Goal: Task Accomplishment & Management: Use online tool/utility

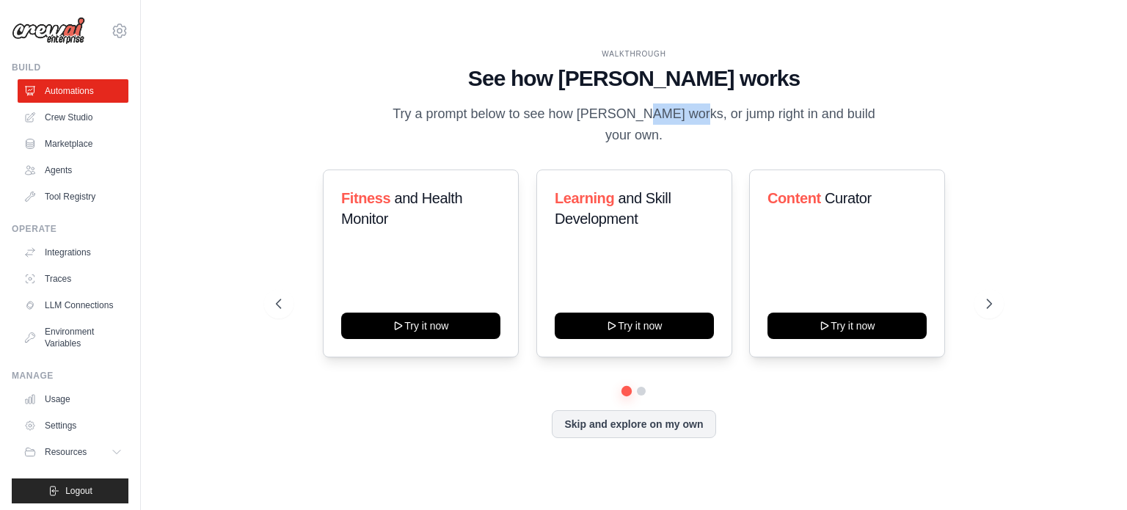
drag, startPoint x: 581, startPoint y: 123, endPoint x: 638, endPoint y: 118, distance: 56.7
click at [638, 118] on p "Try a prompt below to see how CrewAI works, or jump right in and build your own." at bounding box center [633, 124] width 493 height 43
click at [58, 167] on link "Agents" at bounding box center [74, 169] width 111 height 23
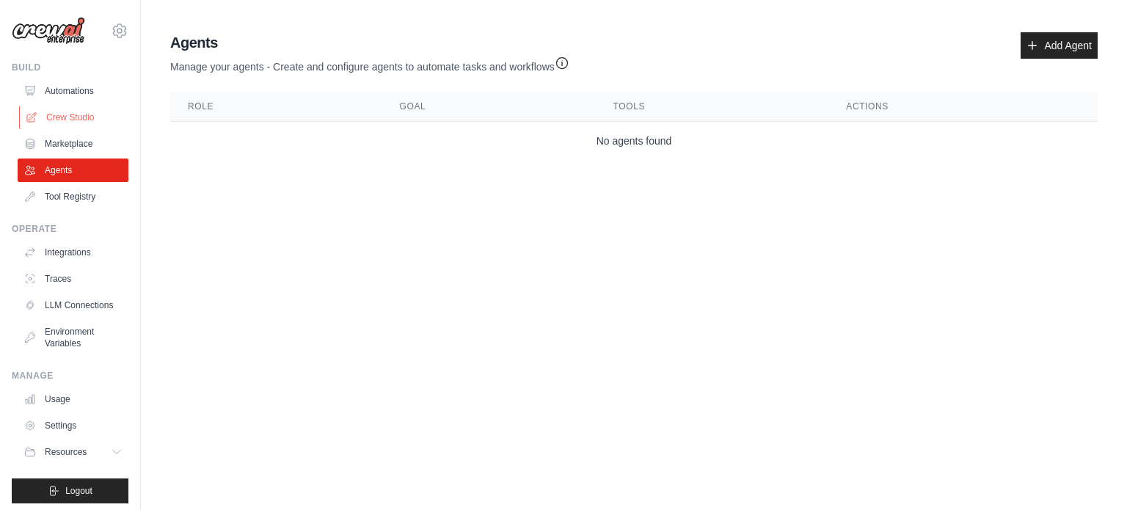
click at [47, 117] on link "Crew Studio" at bounding box center [74, 117] width 111 height 23
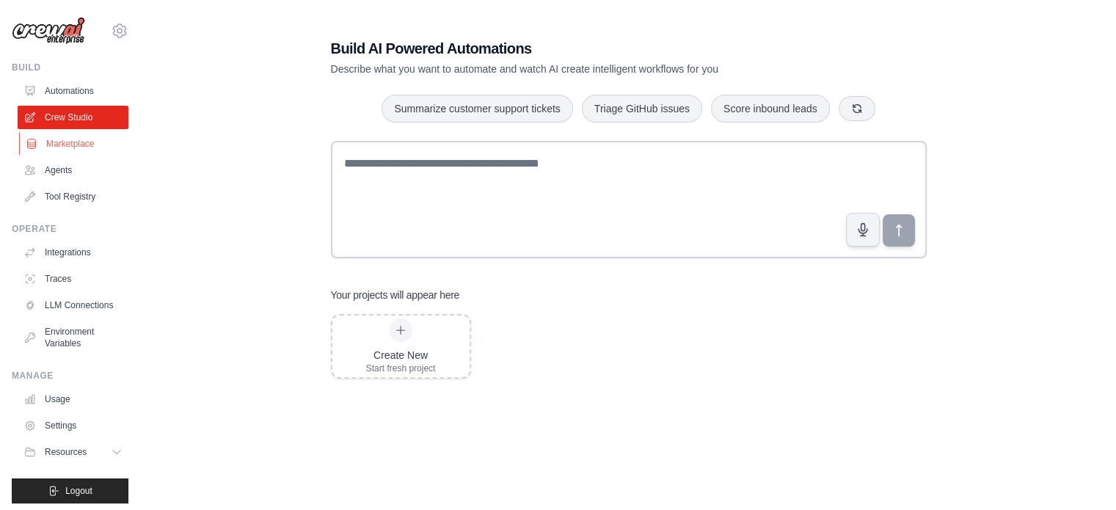
click at [52, 146] on link "Marketplace" at bounding box center [74, 143] width 111 height 23
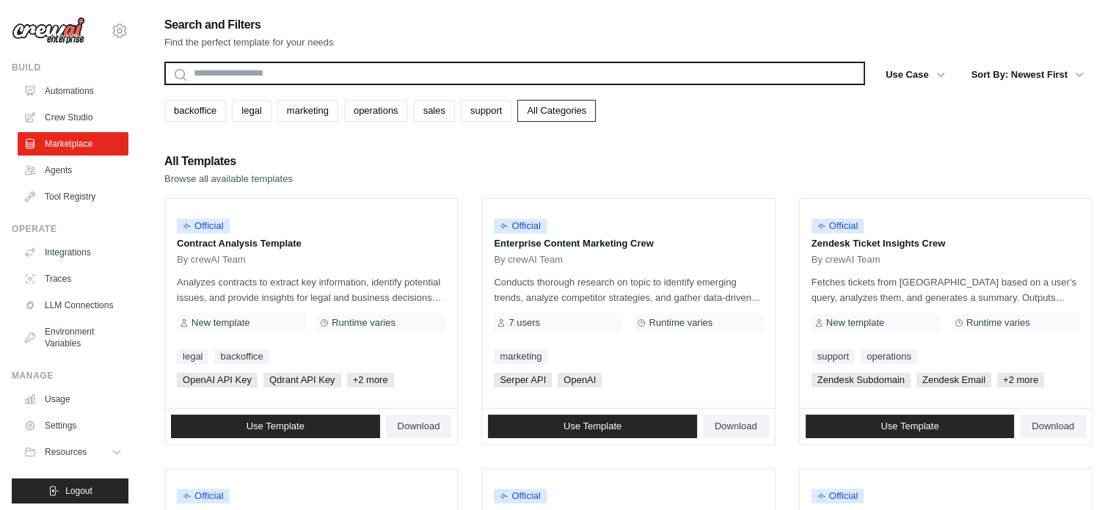
click at [367, 74] on input "text" at bounding box center [514, 73] width 701 height 23
type input "*"
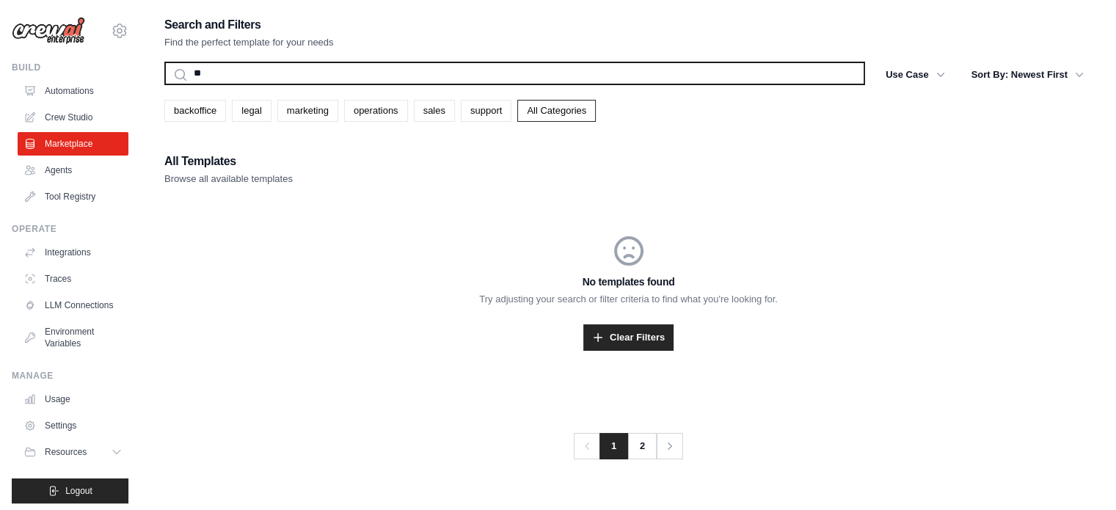
type input "*"
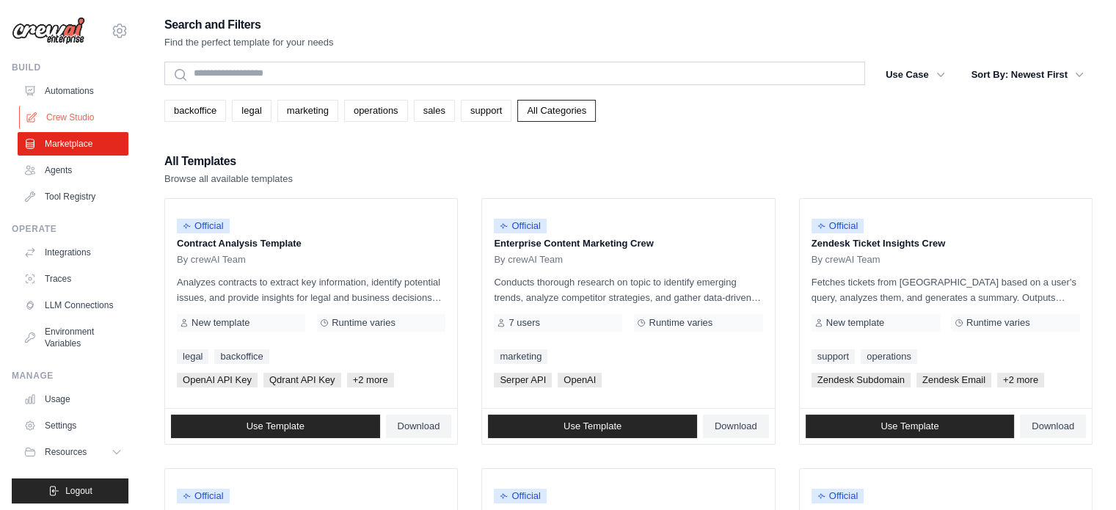
click at [58, 120] on link "Crew Studio" at bounding box center [74, 117] width 111 height 23
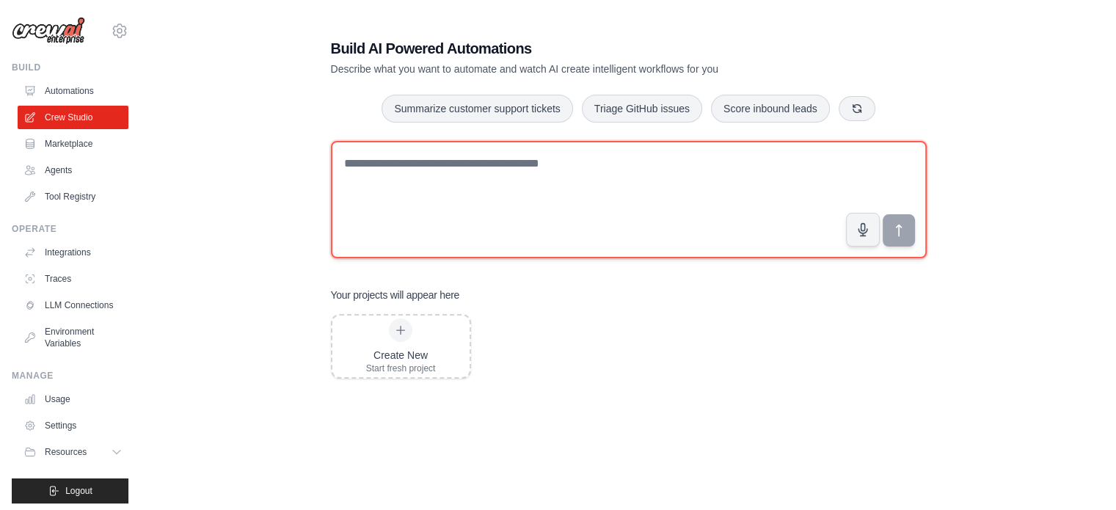
click at [792, 171] on textarea at bounding box center [629, 199] width 596 height 117
click at [789, 167] on textarea at bounding box center [629, 199] width 596 height 117
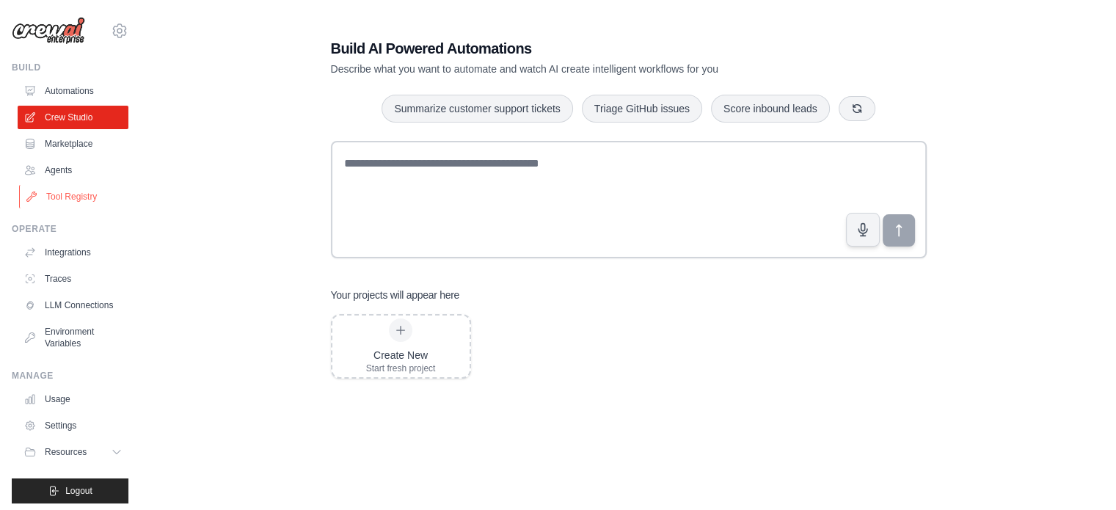
click at [73, 192] on link "Tool Registry" at bounding box center [74, 196] width 111 height 23
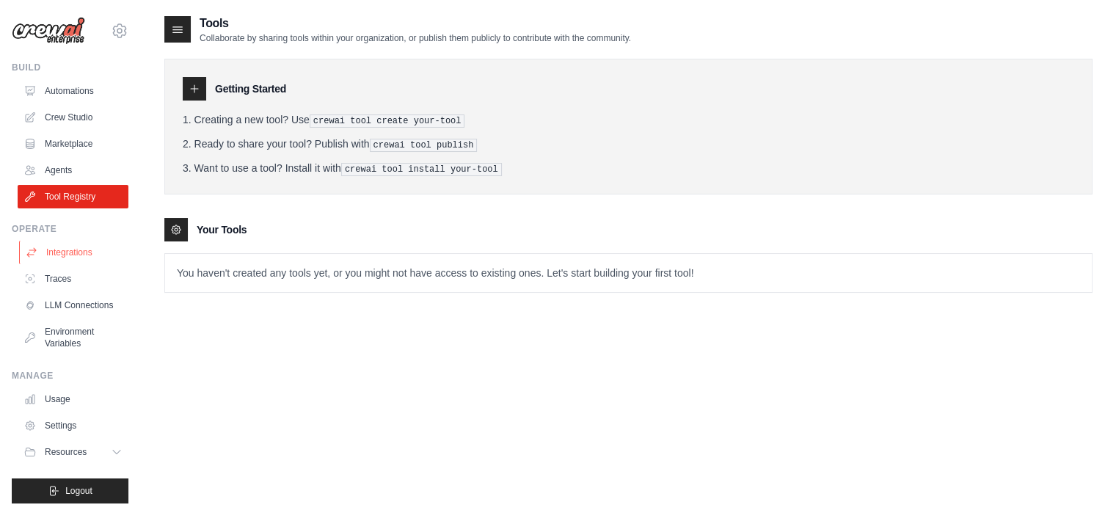
click at [76, 255] on link "Integrations" at bounding box center [74, 252] width 111 height 23
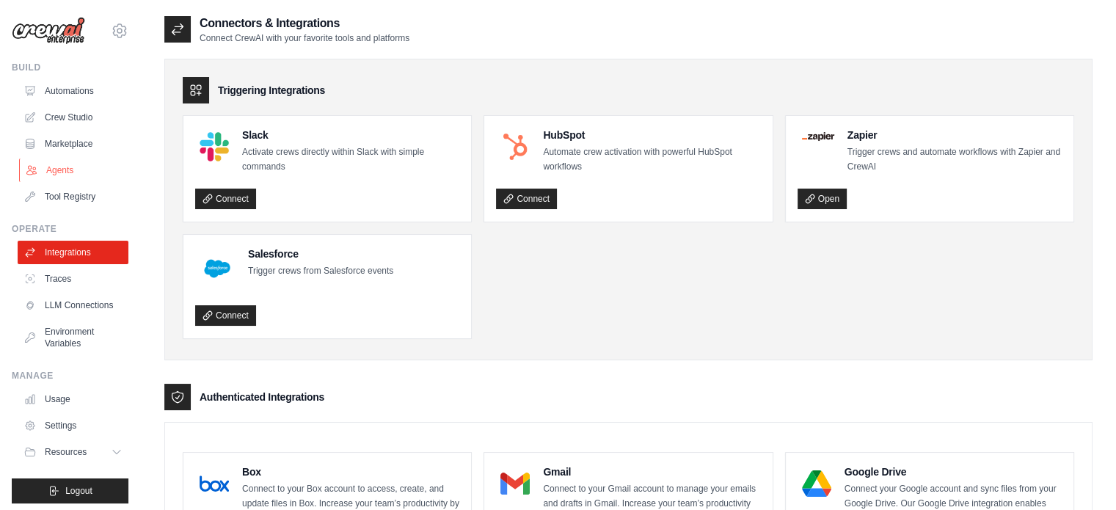
click at [67, 161] on link "Agents" at bounding box center [74, 169] width 111 height 23
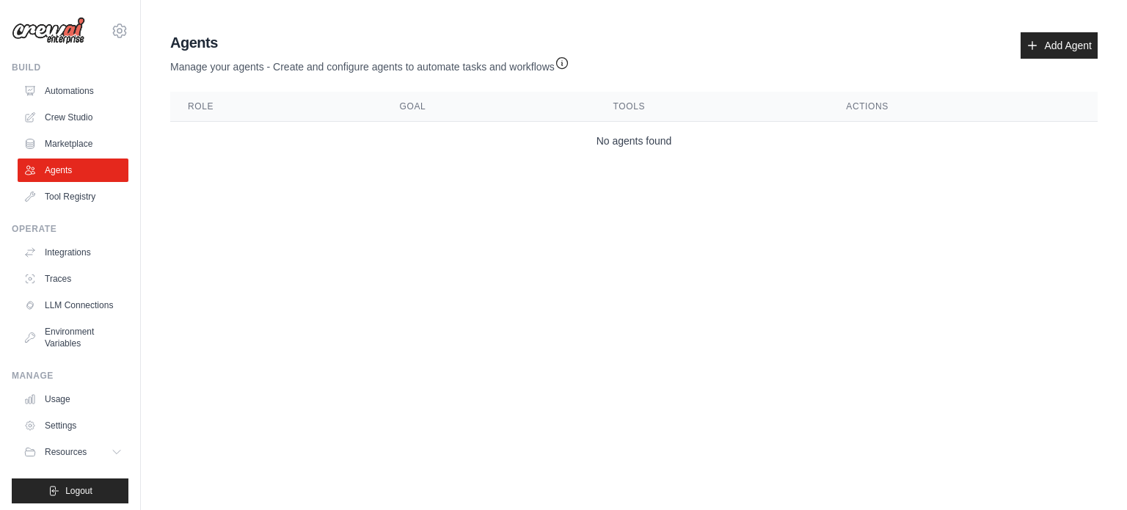
click at [58, 115] on link "Crew Studio" at bounding box center [73, 117] width 111 height 23
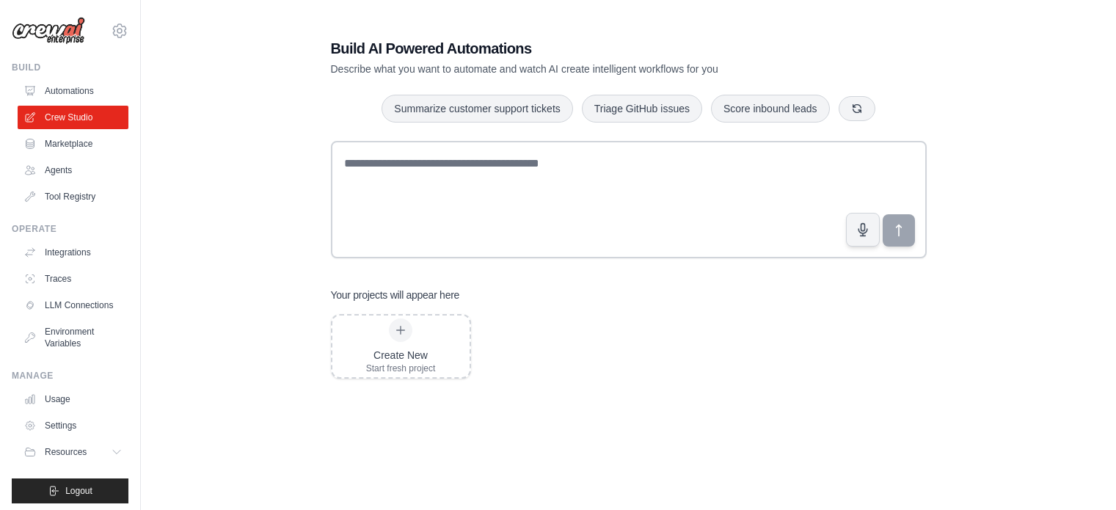
click at [433, 180] on textarea at bounding box center [629, 199] width 596 height 117
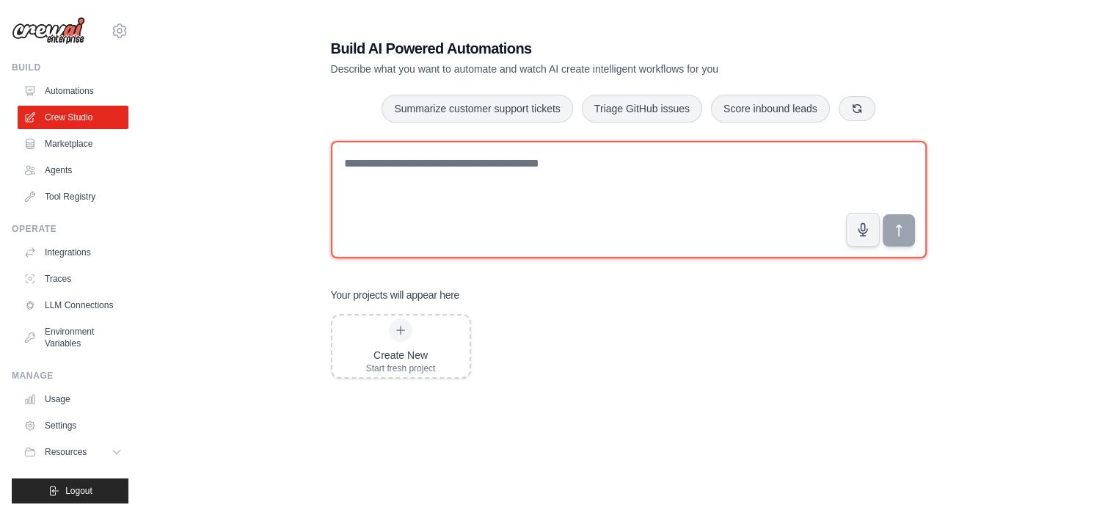
click at [487, 191] on textarea at bounding box center [629, 199] width 596 height 117
paste textarea "**********"
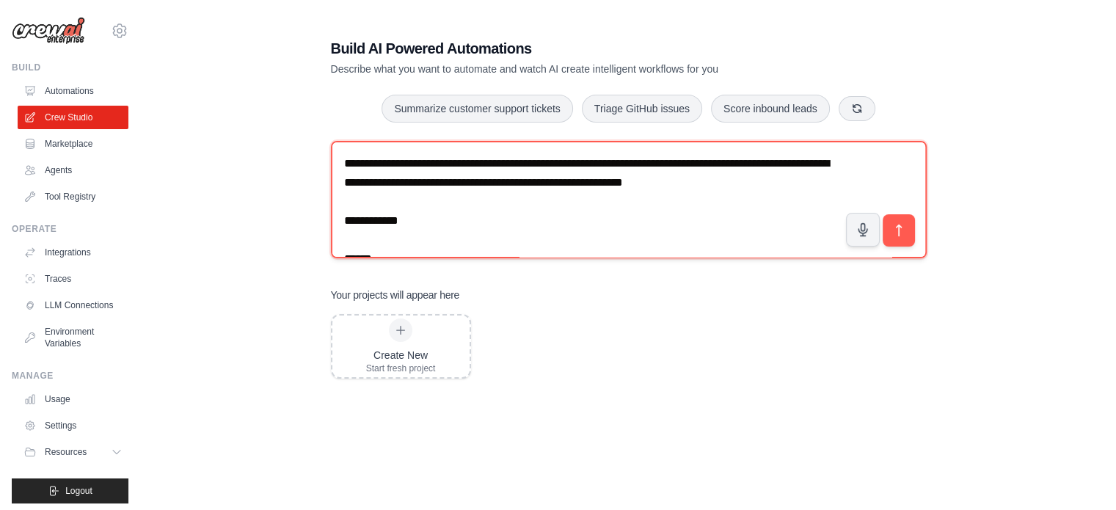
scroll to position [1247, 0]
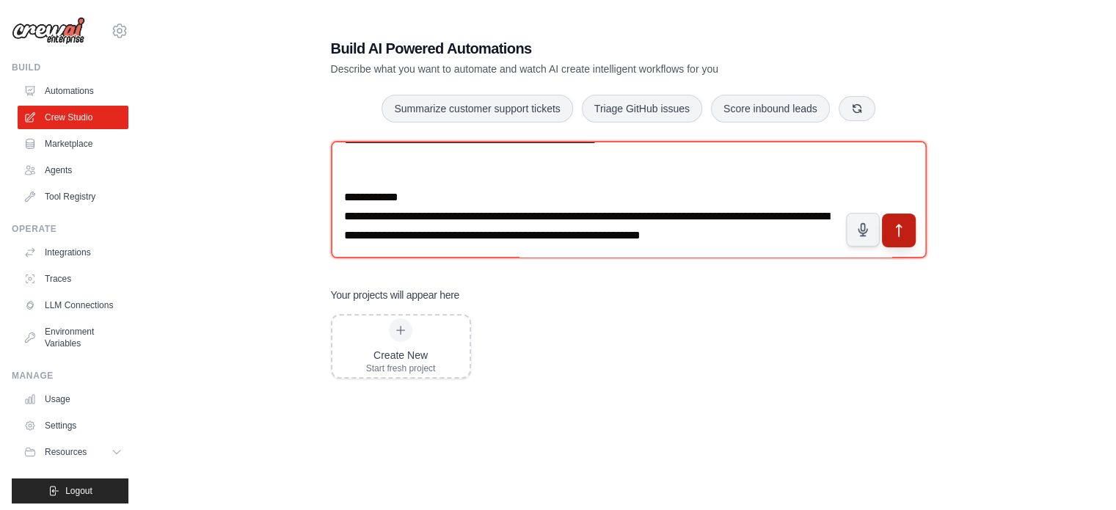
type textarea "**********"
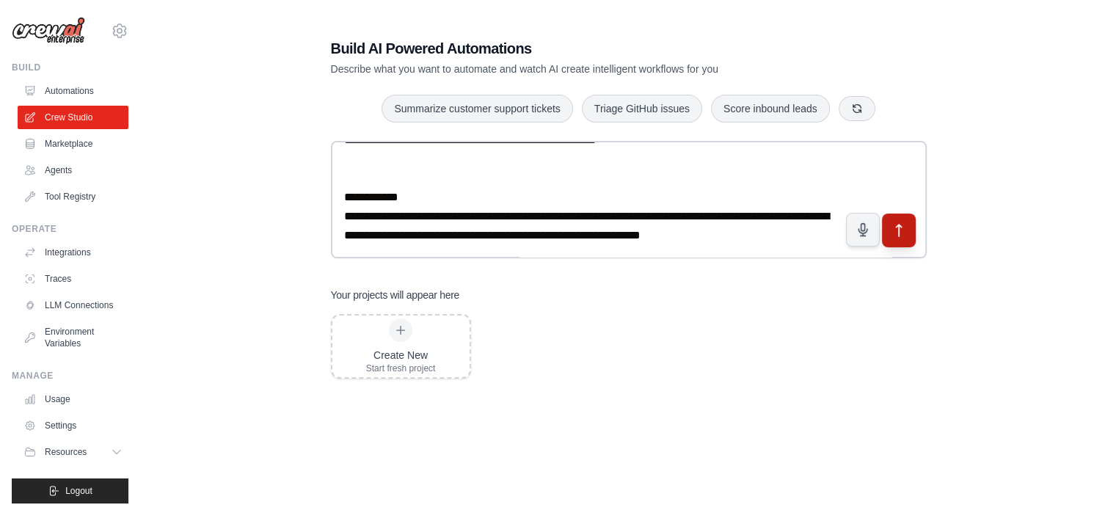
click at [909, 222] on button "submit" at bounding box center [898, 231] width 34 height 34
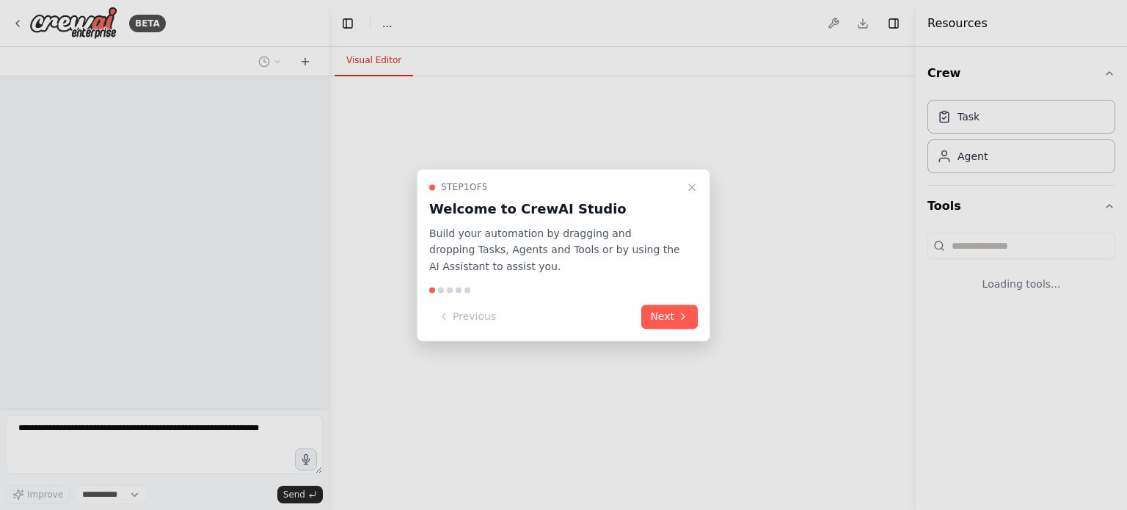
select select "****"
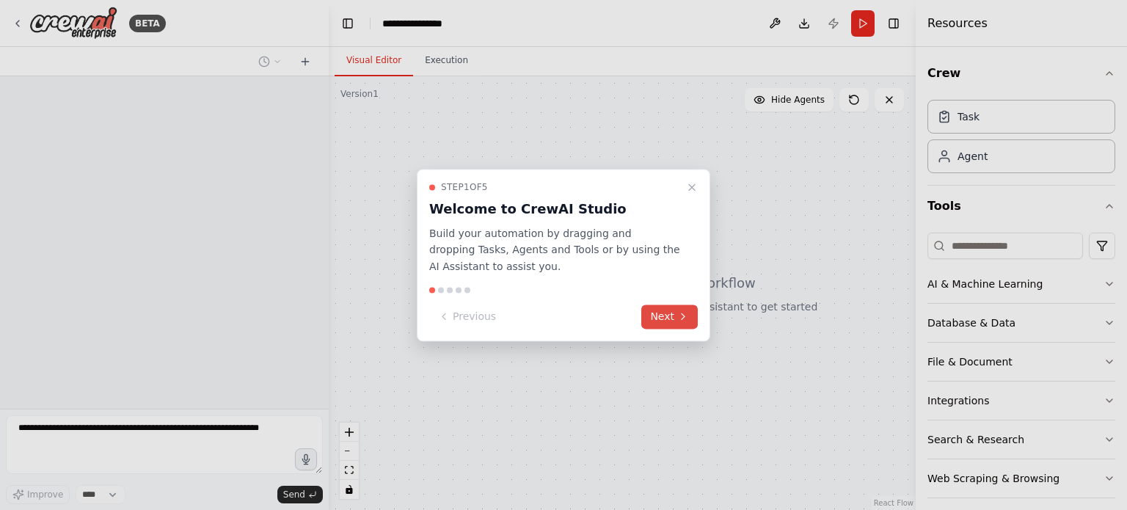
click at [674, 315] on button "Next" at bounding box center [669, 316] width 56 height 24
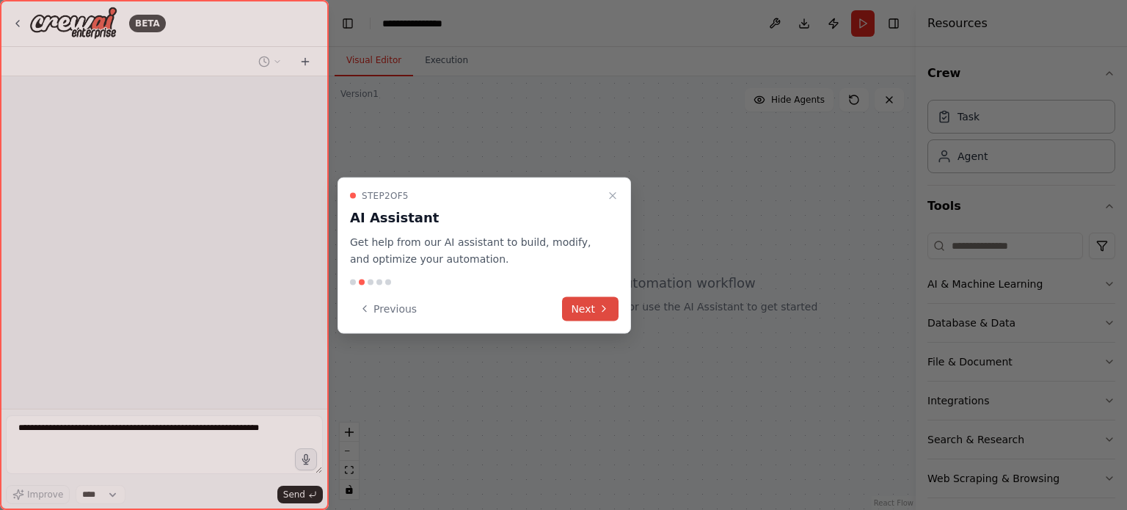
click at [590, 313] on button "Next" at bounding box center [590, 308] width 56 height 24
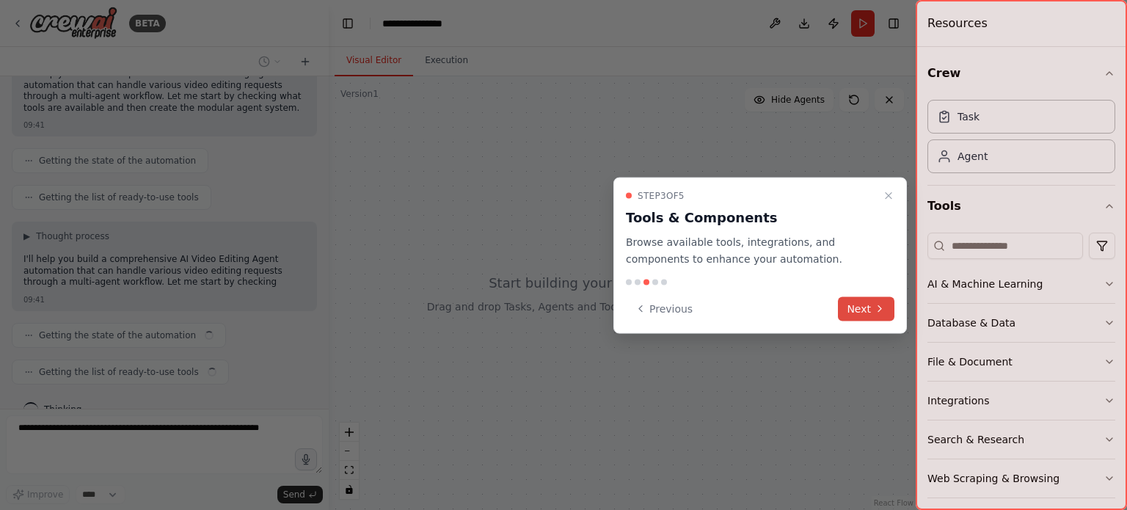
scroll to position [730, 0]
click at [854, 313] on button "Next" at bounding box center [866, 308] width 56 height 24
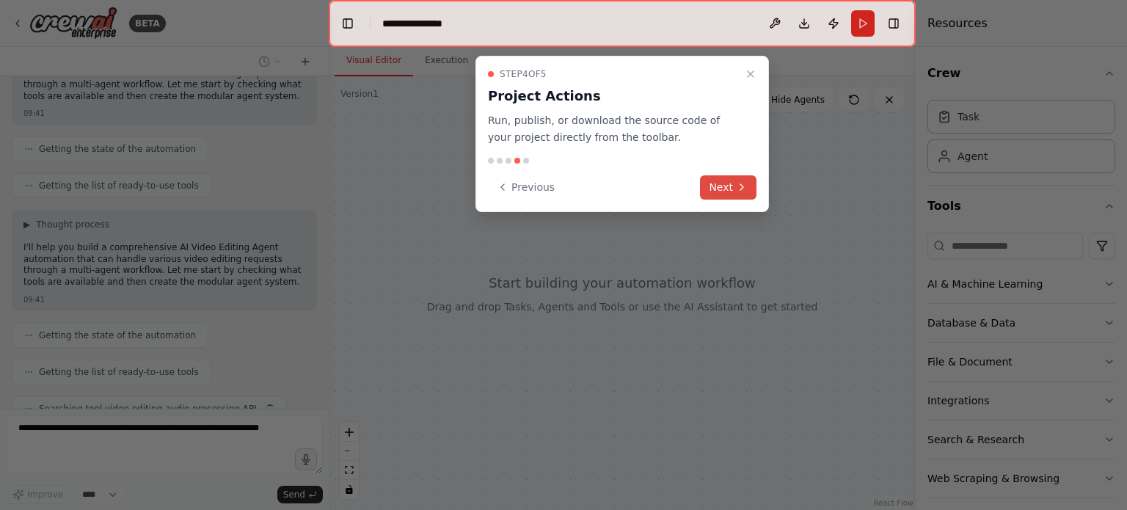
scroll to position [766, 0]
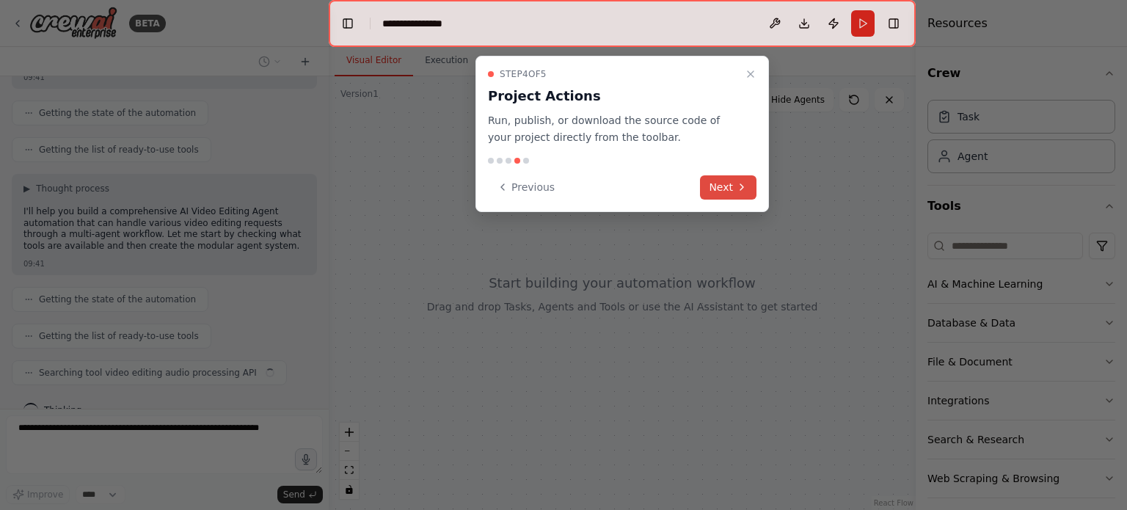
click at [722, 193] on button "Next" at bounding box center [728, 187] width 56 height 24
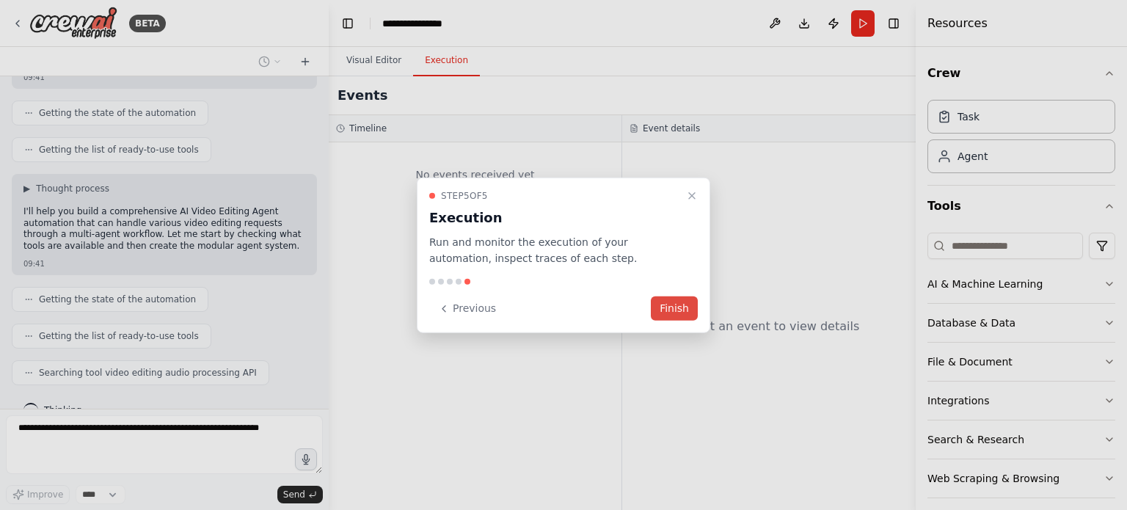
click at [680, 310] on button "Finish" at bounding box center [674, 308] width 47 height 24
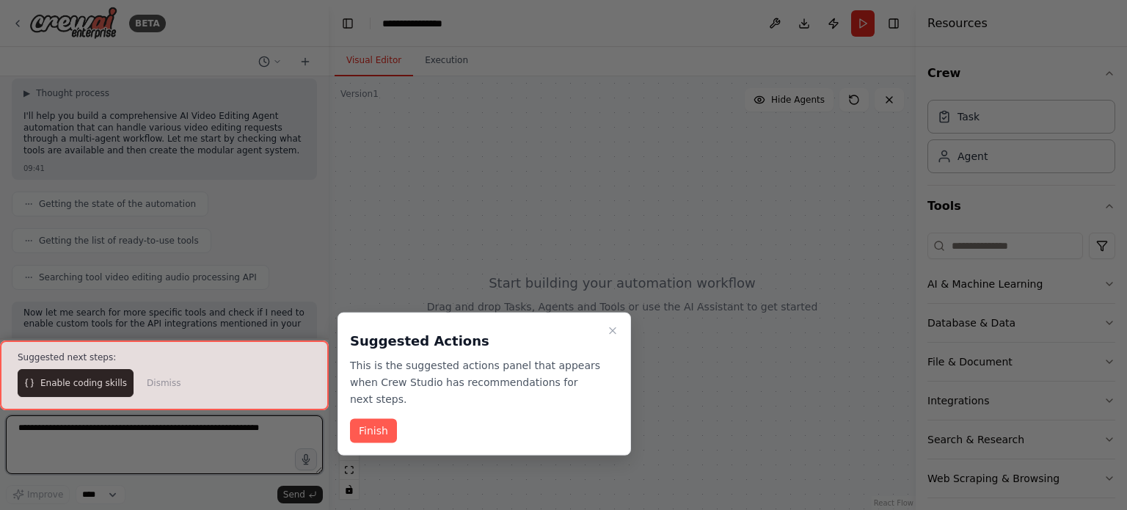
scroll to position [872, 0]
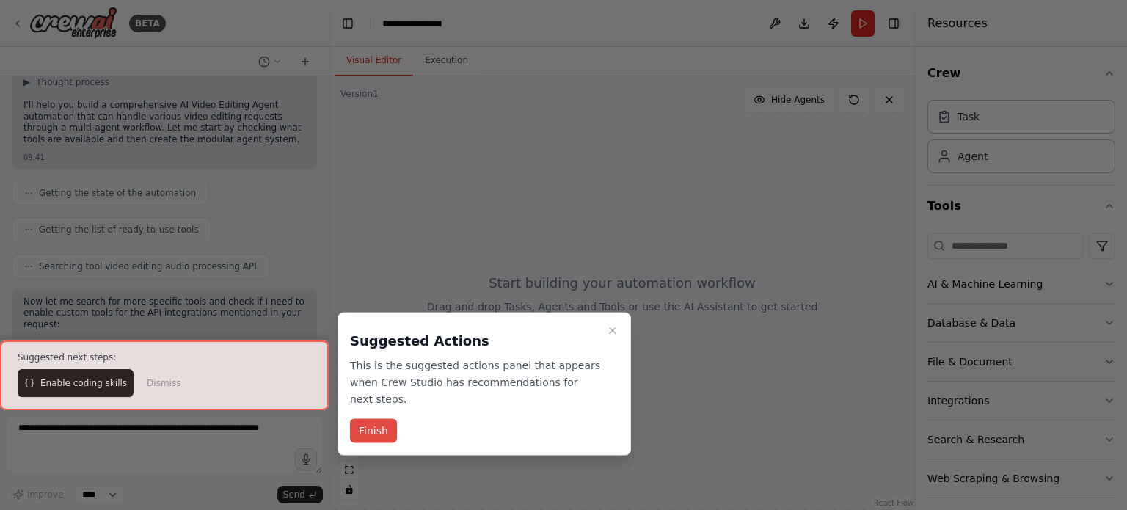
click at [367, 419] on button "Finish" at bounding box center [373, 431] width 47 height 24
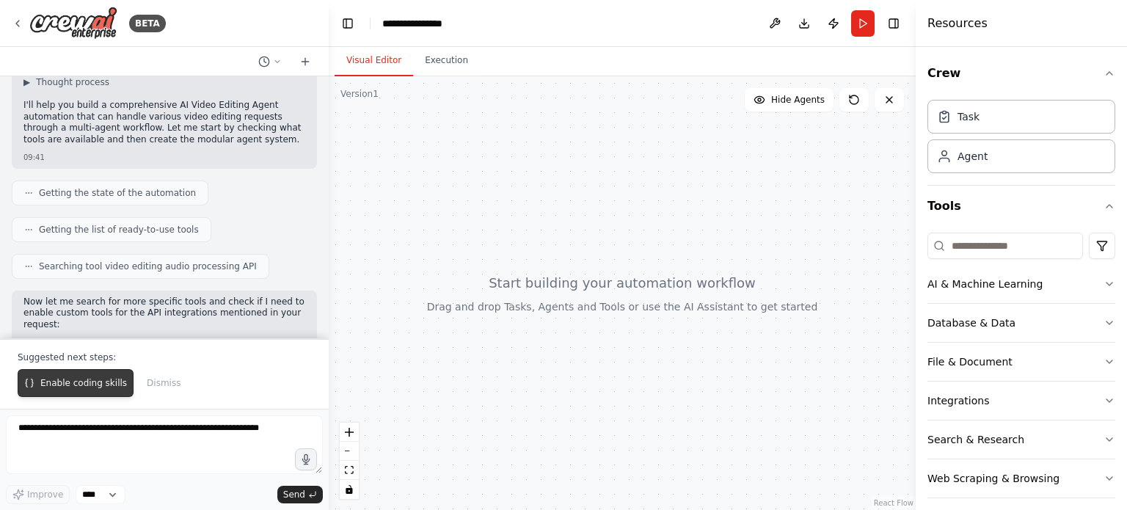
click at [92, 385] on span "Enable coding skills" at bounding box center [83, 383] width 87 height 12
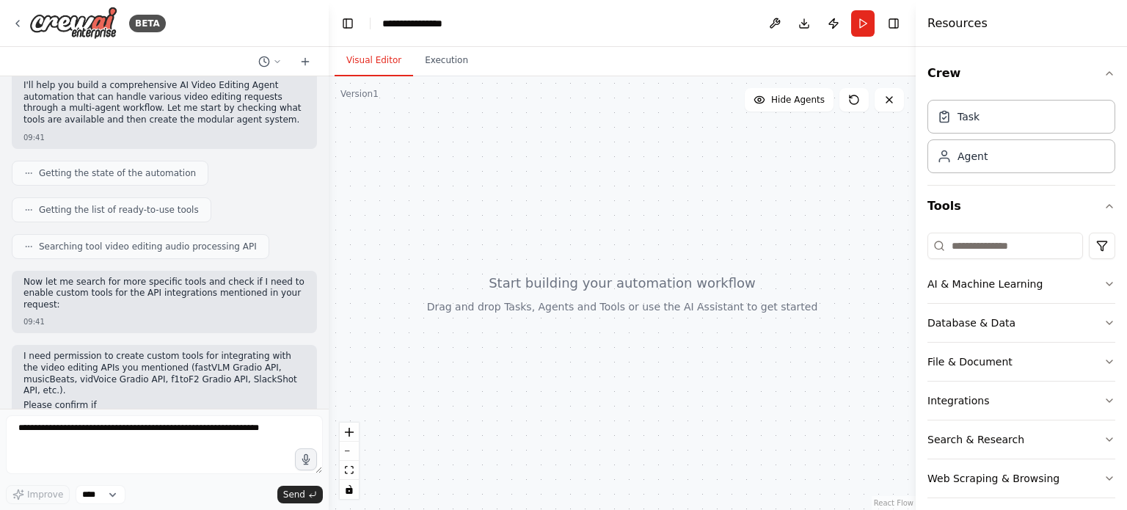
click at [185, 351] on p "I need permission to create custom tools for integrating with the video editing…" at bounding box center [164, 373] width 282 height 45
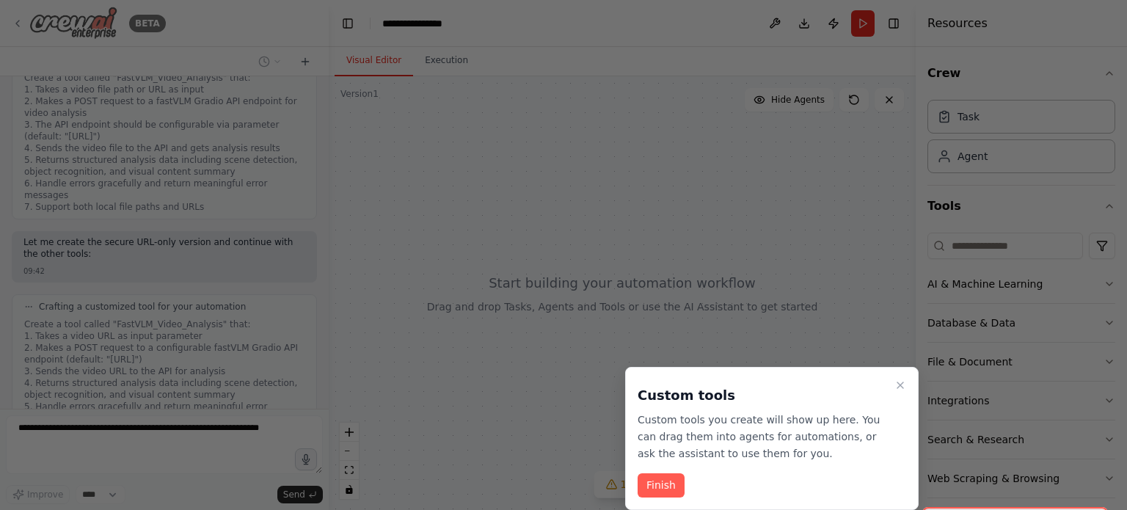
scroll to position [2020, 0]
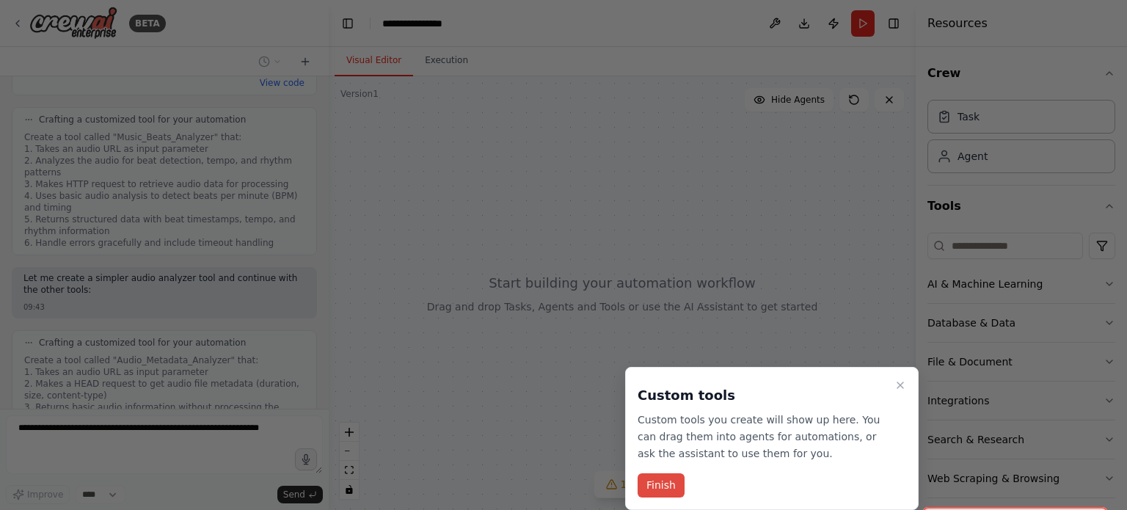
click at [653, 481] on button "Finish" at bounding box center [661, 485] width 47 height 24
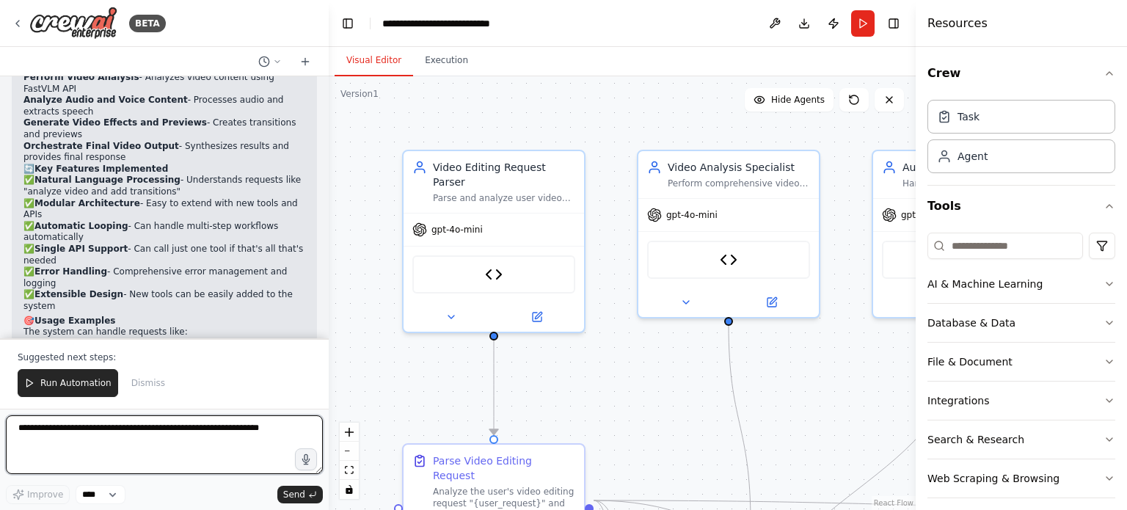
scroll to position [4899, 0]
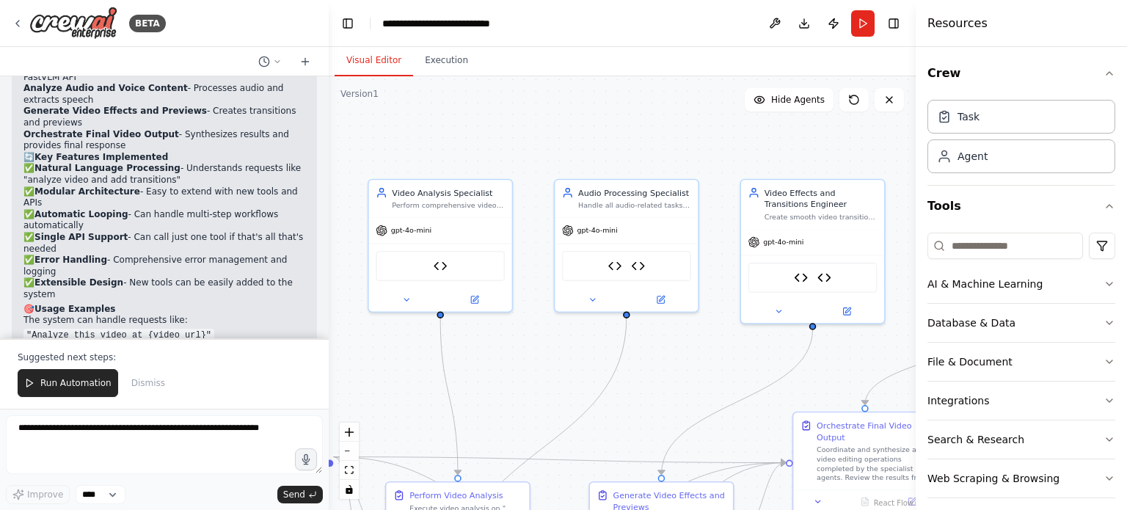
drag, startPoint x: 838, startPoint y: 378, endPoint x: 522, endPoint y: 400, distance: 317.0
click at [522, 400] on div ".deletable-edge-delete-btn { width: 20px; height: 20px; border: 0px solid #ffff…" at bounding box center [622, 293] width 587 height 434
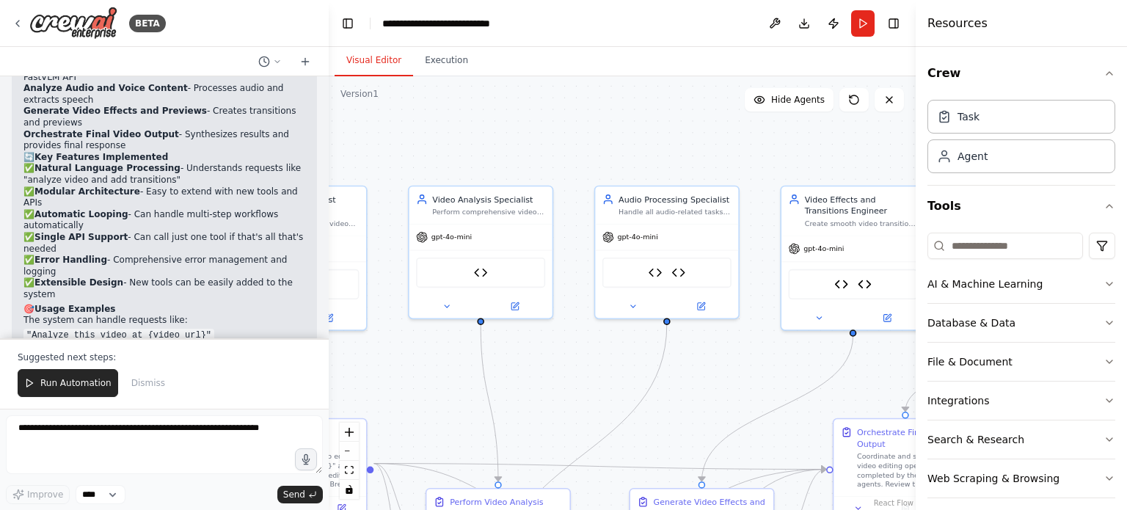
drag, startPoint x: 555, startPoint y: 384, endPoint x: 599, endPoint y: 401, distance: 47.1
click at [599, 401] on div ".deletable-edge-delete-btn { width: 20px; height: 20px; border: 0px solid #ffff…" at bounding box center [622, 293] width 587 height 434
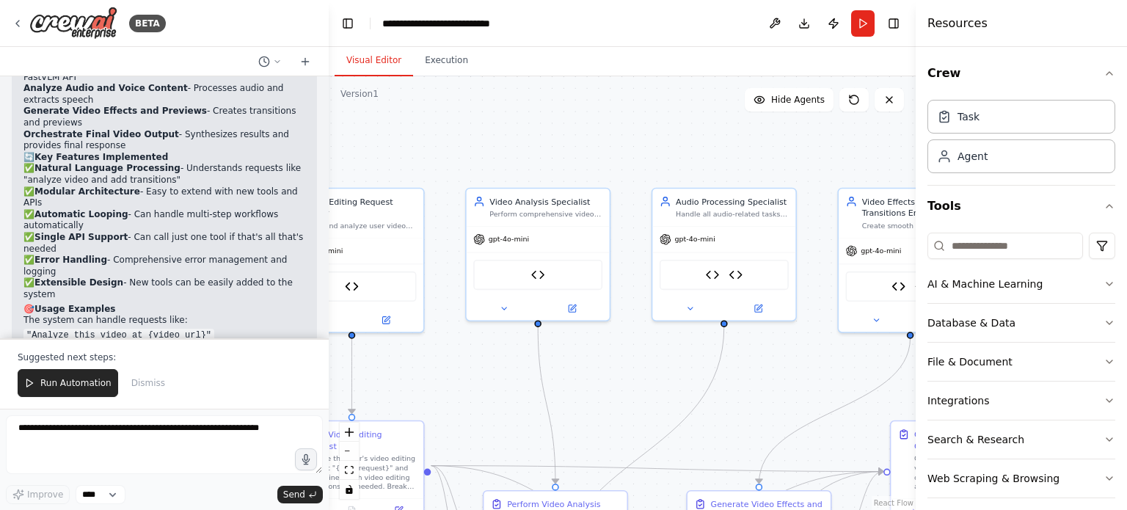
drag, startPoint x: 597, startPoint y: 398, endPoint x: 654, endPoint y: 391, distance: 57.6
click at [654, 391] on div ".deletable-edge-delete-btn { width: 20px; height: 20px; border: 0px solid #ffff…" at bounding box center [622, 293] width 587 height 434
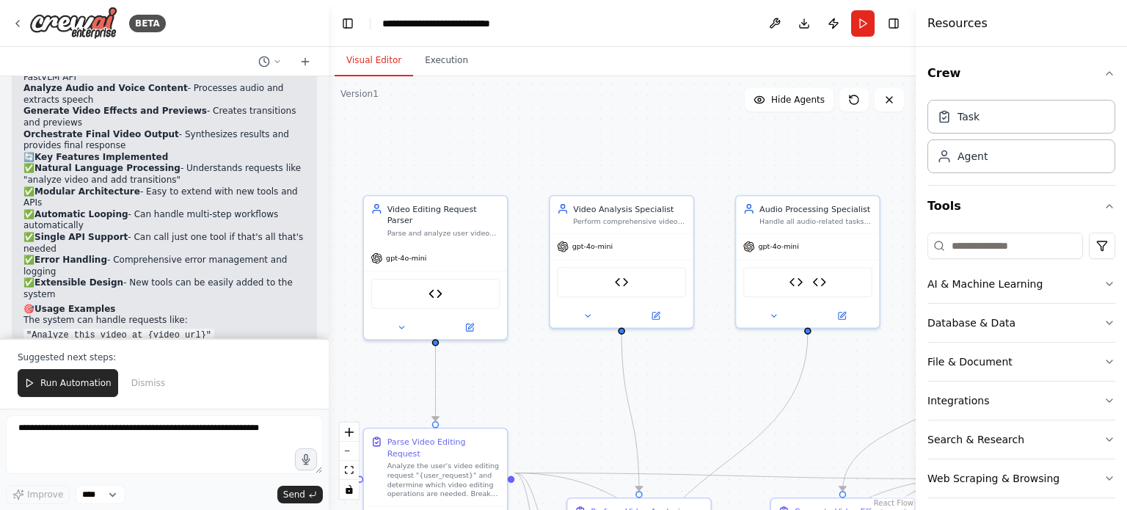
drag, startPoint x: 601, startPoint y: 363, endPoint x: 685, endPoint y: 371, distance: 84.0
click at [685, 371] on div ".deletable-edge-delete-btn { width: 20px; height: 20px; border: 0px solid #ffff…" at bounding box center [622, 293] width 587 height 434
click at [628, 285] on img at bounding box center [622, 280] width 14 height 14
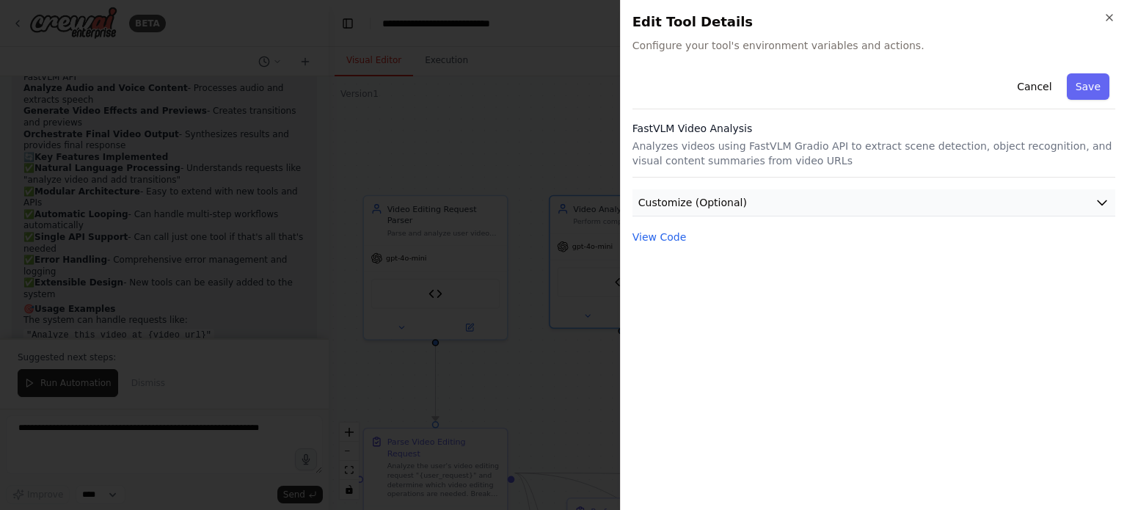
click at [743, 205] on button "Customize (Optional)" at bounding box center [873, 202] width 483 height 27
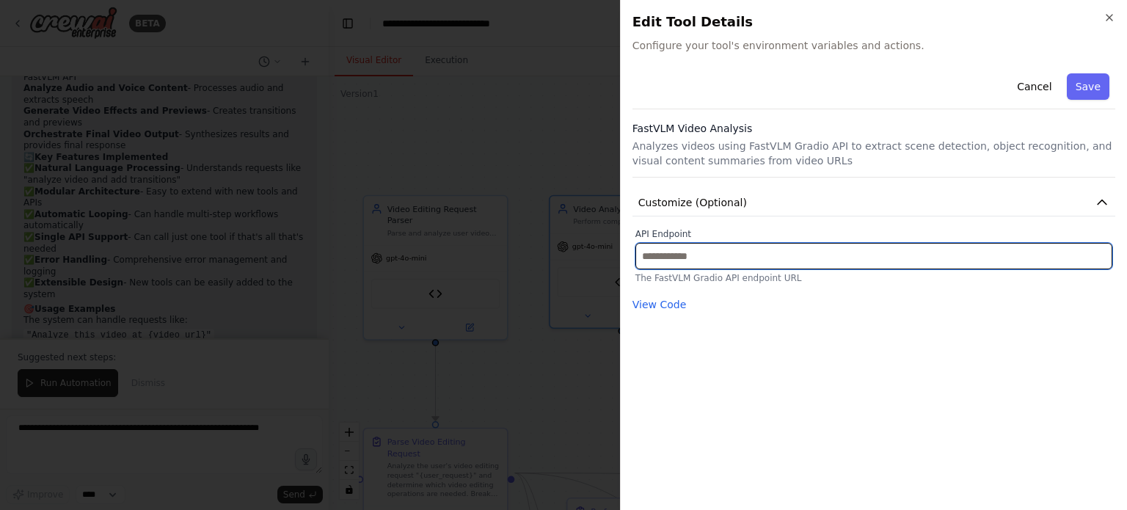
click at [693, 263] on input "text" at bounding box center [873, 256] width 477 height 26
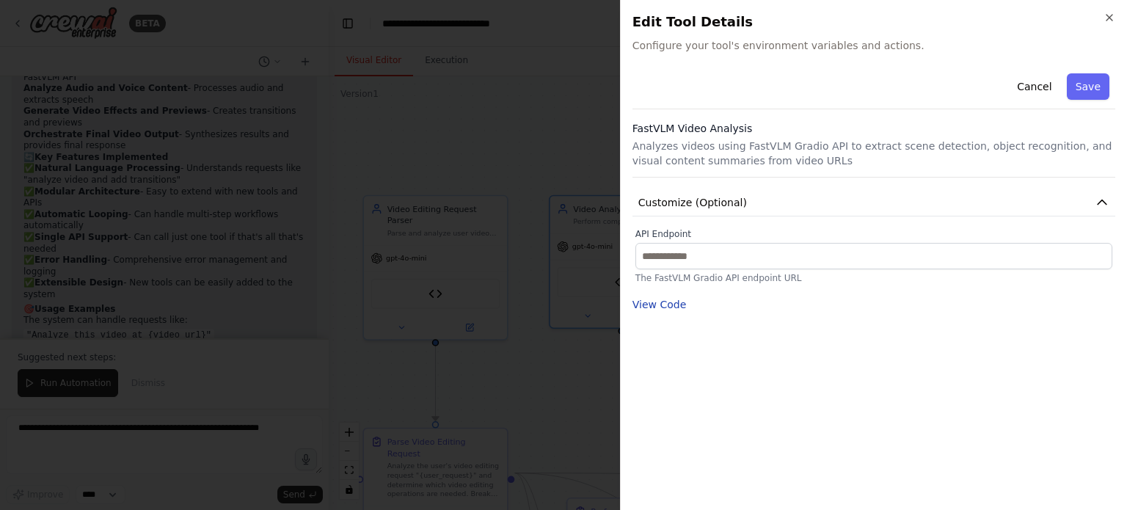
click at [654, 307] on button "View Code" at bounding box center [659, 304] width 54 height 15
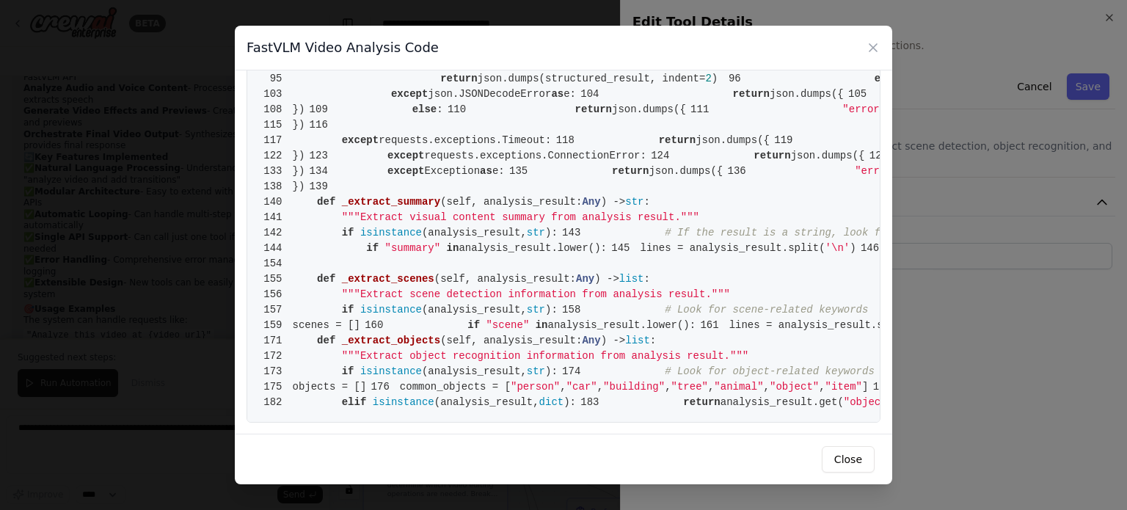
scroll to position [828, 0]
click at [872, 56] on div "FastVLM Video Analysis Code" at bounding box center [563, 48] width 657 height 45
click at [872, 48] on icon at bounding box center [872, 47] width 7 height 7
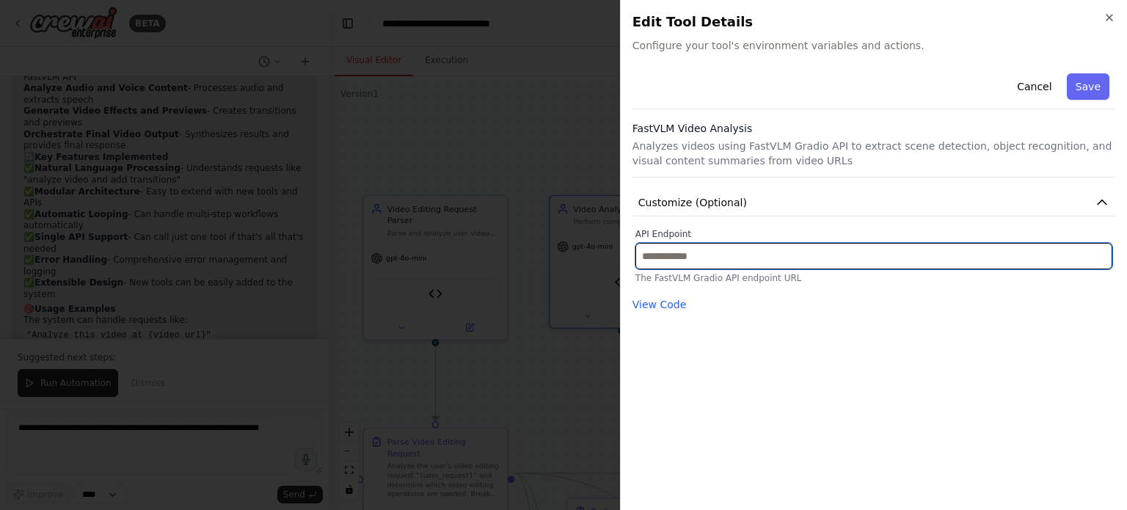
click at [720, 248] on input "text" at bounding box center [873, 256] width 477 height 26
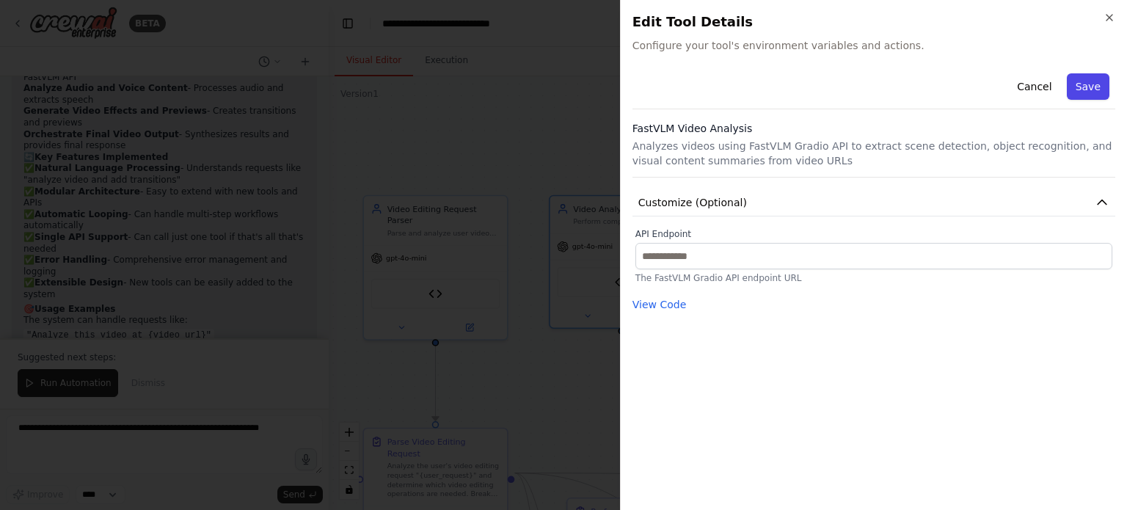
click at [1080, 81] on button "Save" at bounding box center [1088, 86] width 43 height 26
click at [1109, 15] on icon "button" at bounding box center [1110, 18] width 12 height 12
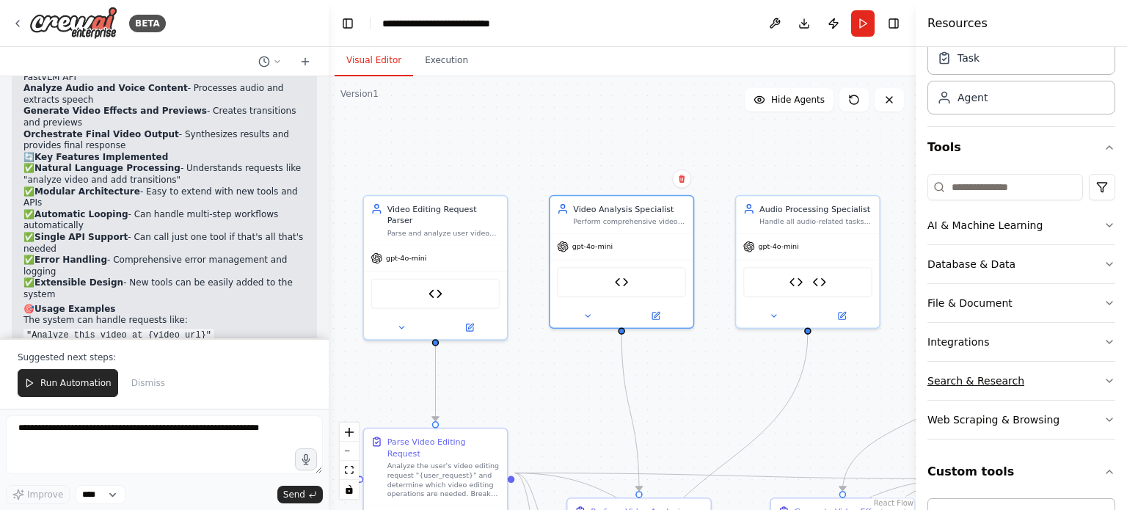
scroll to position [73, 0]
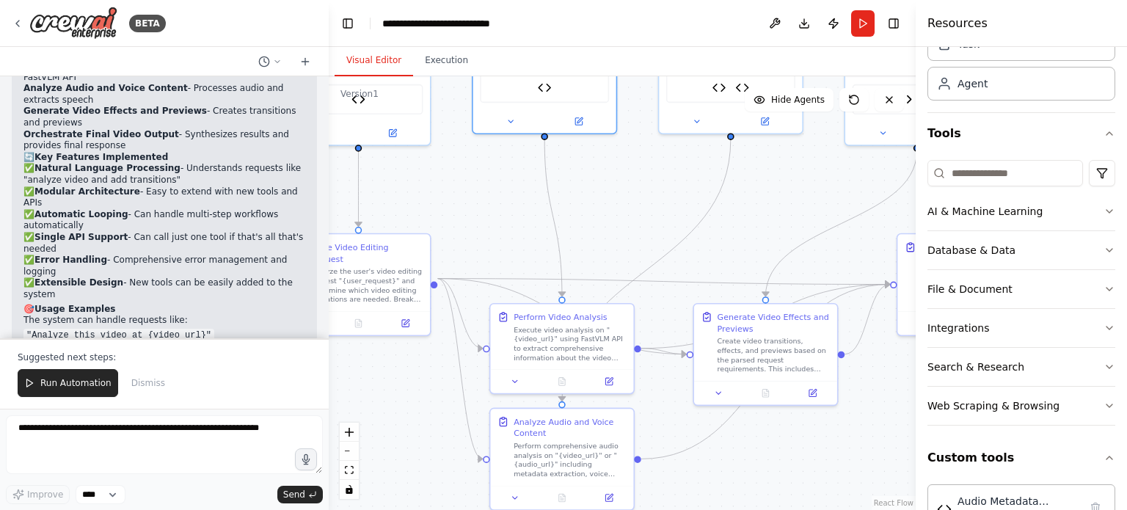
drag, startPoint x: 723, startPoint y: 384, endPoint x: 641, endPoint y: 188, distance: 213.1
click at [641, 188] on div ".deletable-edge-delete-btn { width: 20px; height: 20px; border: 0px solid #ffff…" at bounding box center [622, 293] width 587 height 434
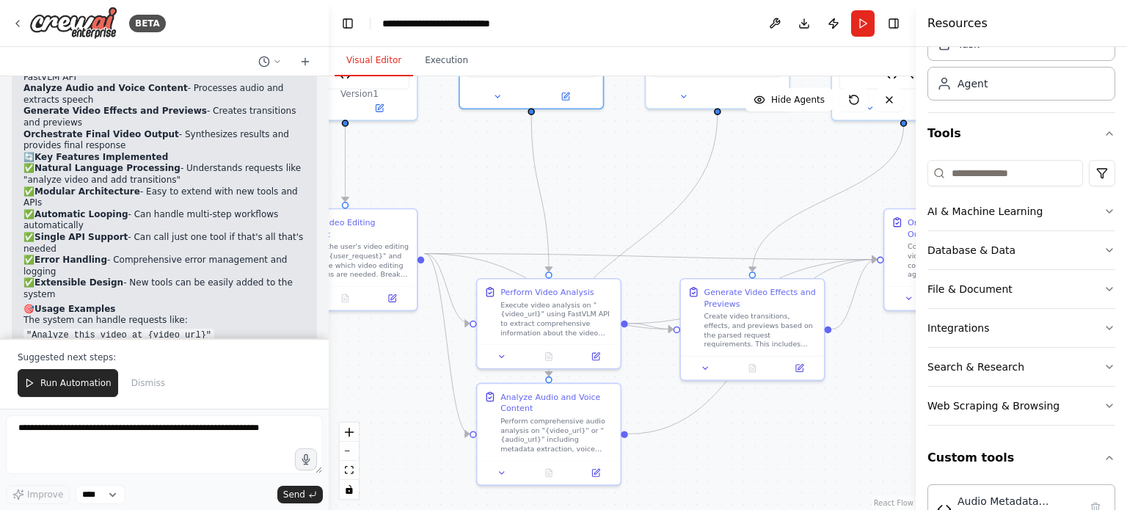
drag, startPoint x: 625, startPoint y: 266, endPoint x: 613, endPoint y: 236, distance: 32.3
click at [613, 236] on div ".deletable-edge-delete-btn { width: 20px; height: 20px; border: 0px solid #ffff…" at bounding box center [622, 293] width 587 height 434
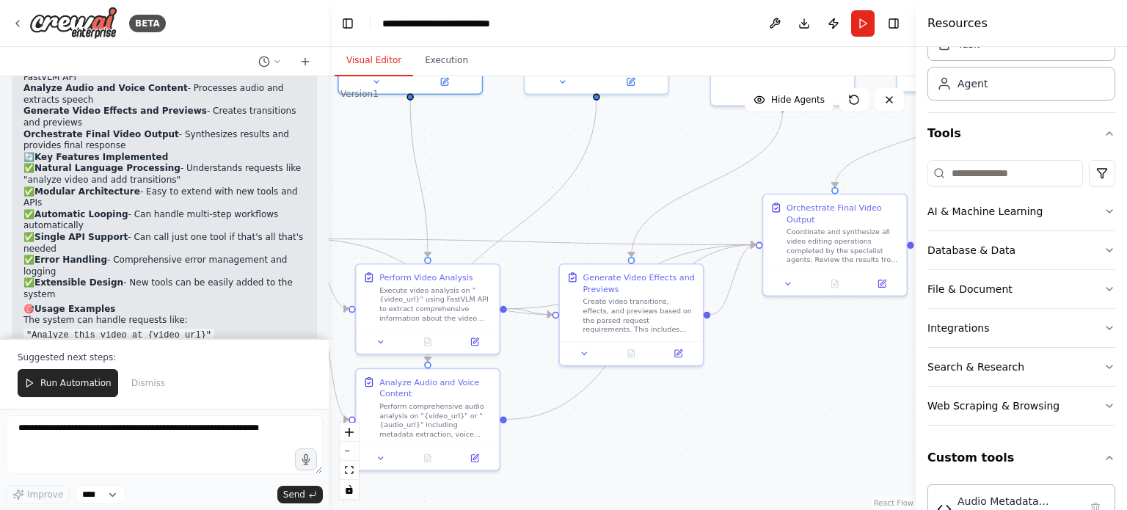
drag, startPoint x: 751, startPoint y: 401, endPoint x: 625, endPoint y: 391, distance: 125.9
click at [625, 391] on div ".deletable-edge-delete-btn { width: 20px; height: 20px; border: 0px solid #ffff…" at bounding box center [622, 293] width 587 height 434
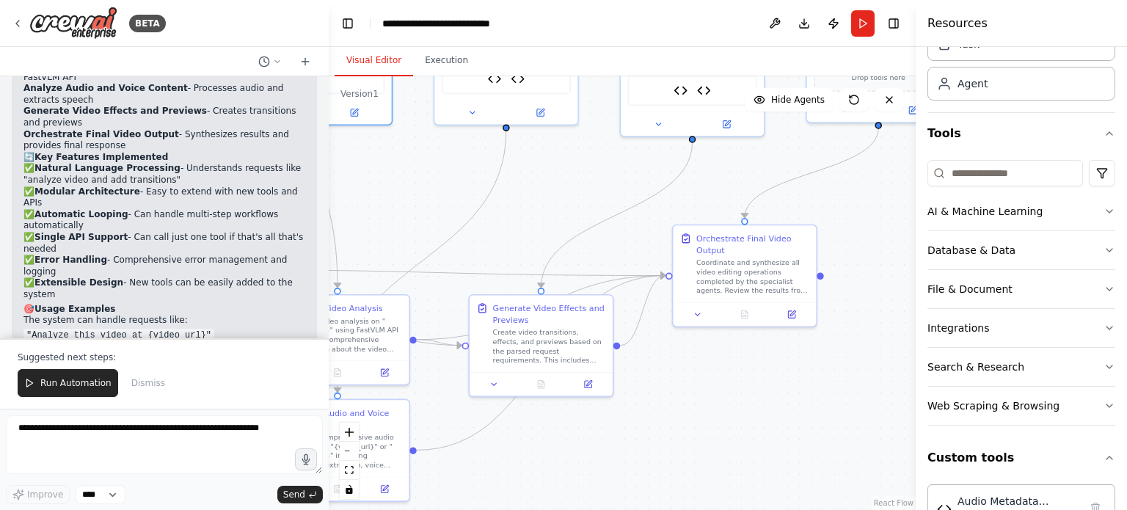
drag, startPoint x: 837, startPoint y: 350, endPoint x: 755, endPoint y: 384, distance: 88.8
click at [755, 384] on div ".deletable-edge-delete-btn { width: 20px; height: 20px; border: 0px solid #ffff…" at bounding box center [622, 293] width 587 height 434
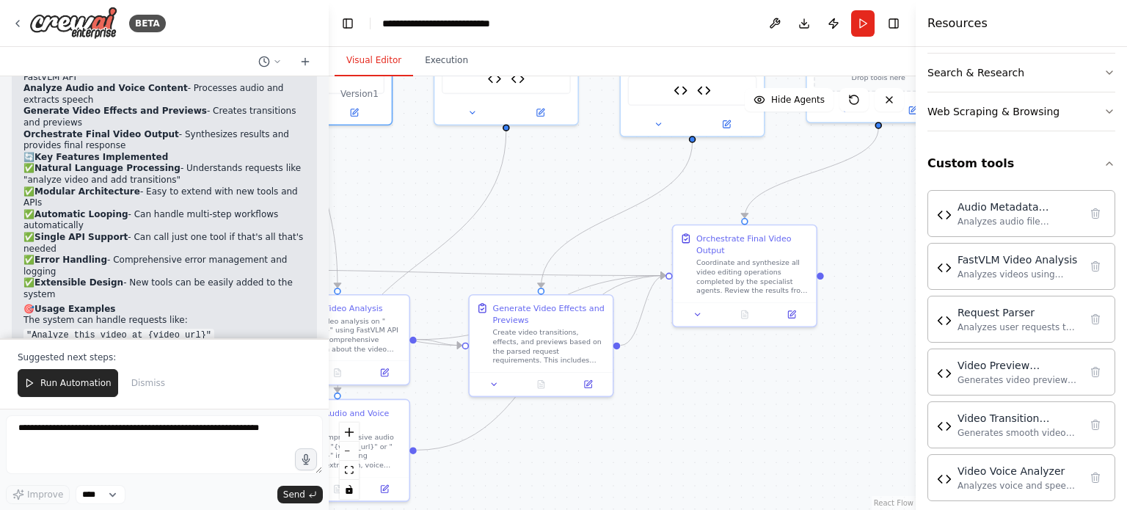
scroll to position [378, 0]
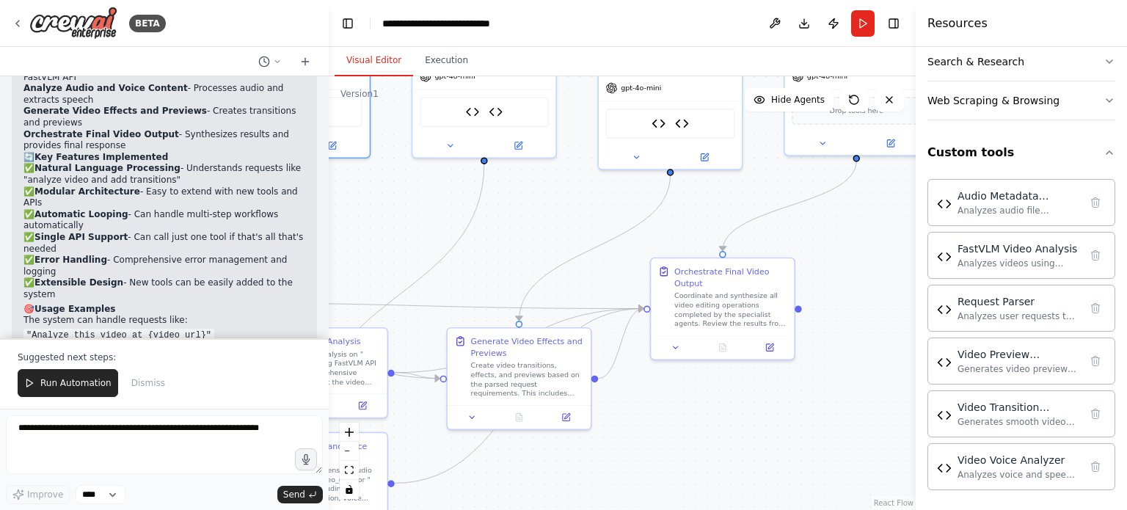
drag, startPoint x: 784, startPoint y: 387, endPoint x: 762, endPoint y: 422, distance: 41.5
click at [762, 422] on div ".deletable-edge-delete-btn { width: 20px; height: 20px; border: 0px solid #ffff…" at bounding box center [622, 293] width 587 height 434
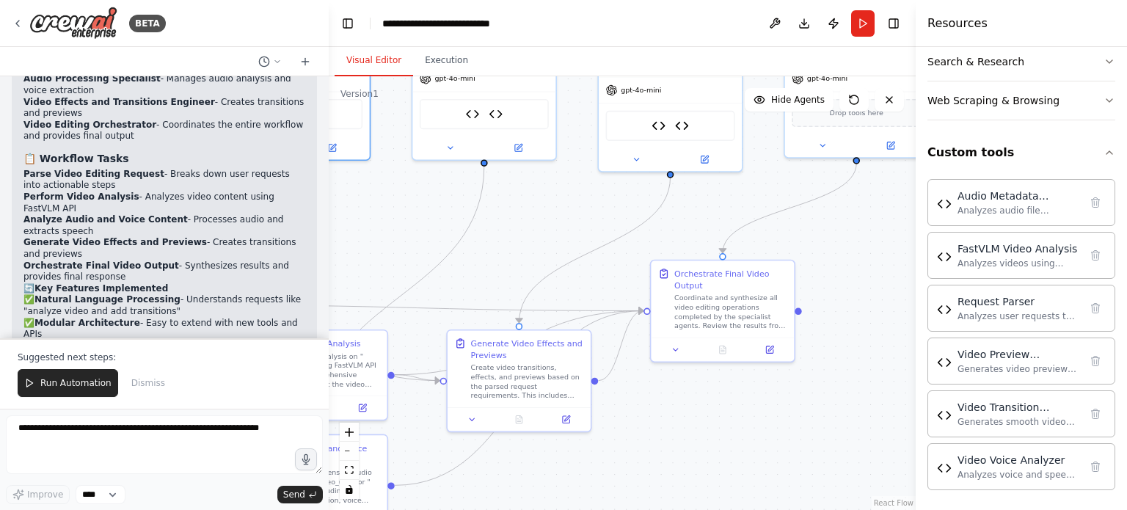
scroll to position [4899, 0]
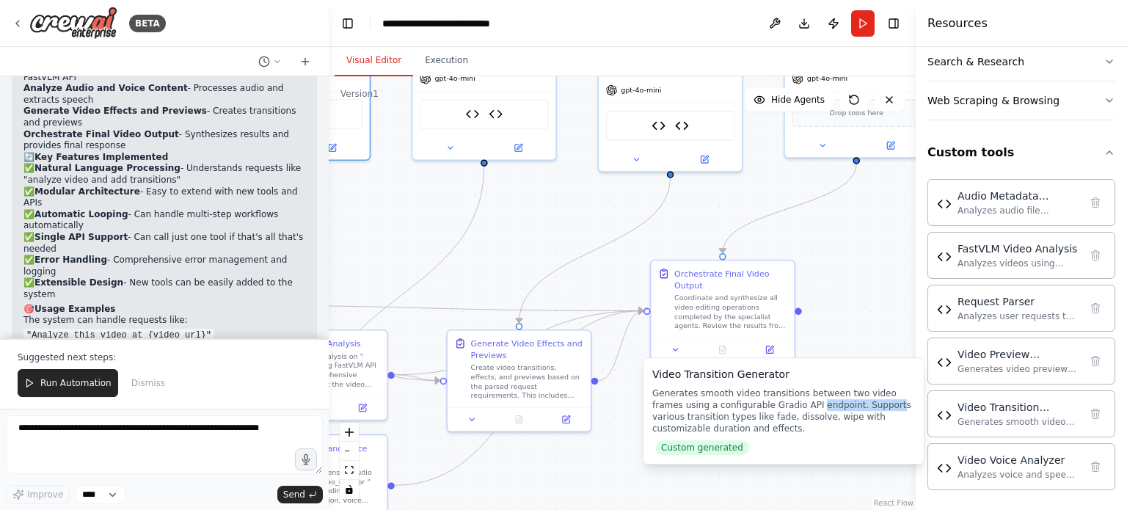
drag, startPoint x: 778, startPoint y: 400, endPoint x: 847, endPoint y: 407, distance: 70.1
click at [847, 407] on div "Generates smooth video transitions between two video frames using a configurabl…" at bounding box center [783, 410] width 263 height 47
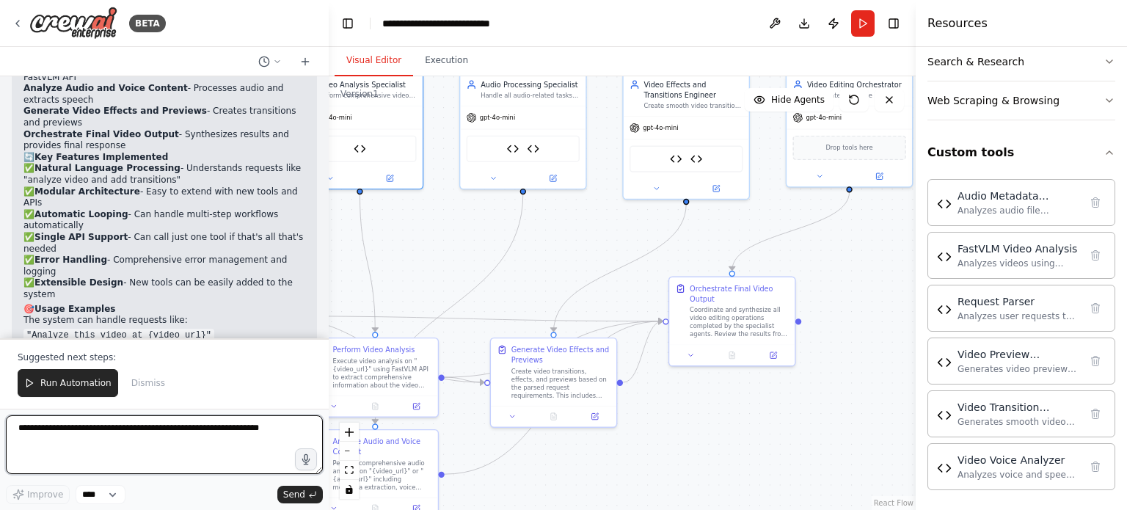
click at [170, 445] on textarea at bounding box center [164, 444] width 317 height 59
type textarea "**********"
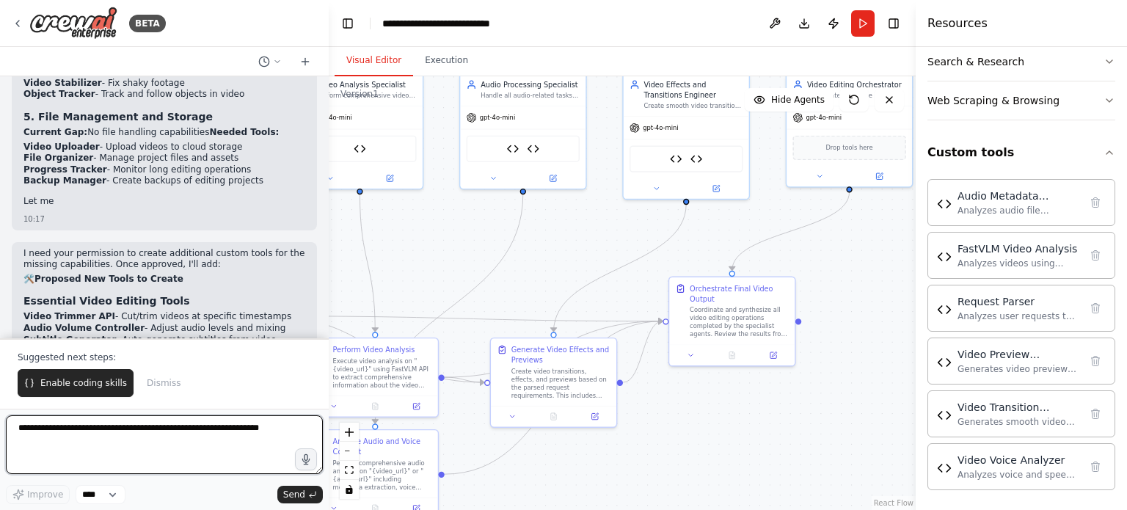
scroll to position [6363, 0]
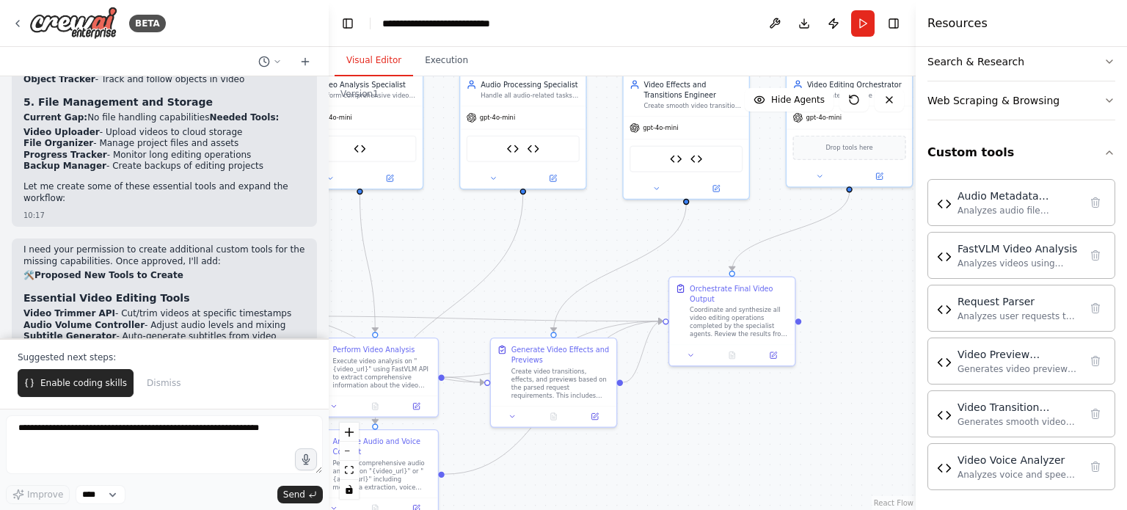
drag, startPoint x: 50, startPoint y: 155, endPoint x: 112, endPoint y: 158, distance: 62.4
drag, startPoint x: 114, startPoint y: 164, endPoint x: 282, endPoint y: 181, distance: 168.9
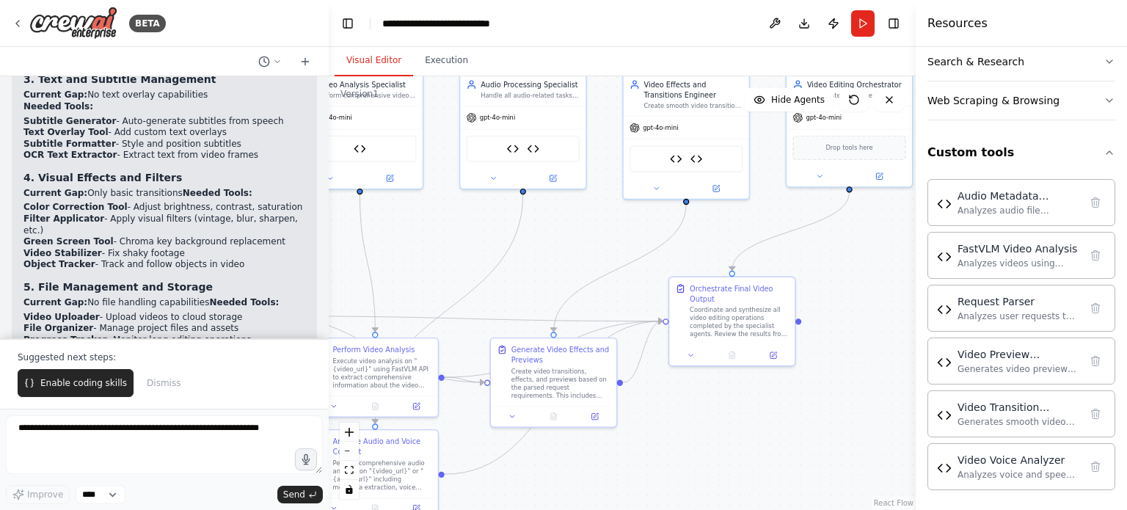
scroll to position [6177, 0]
drag, startPoint x: 148, startPoint y: 222, endPoint x: 180, endPoint y: 233, distance: 34.1
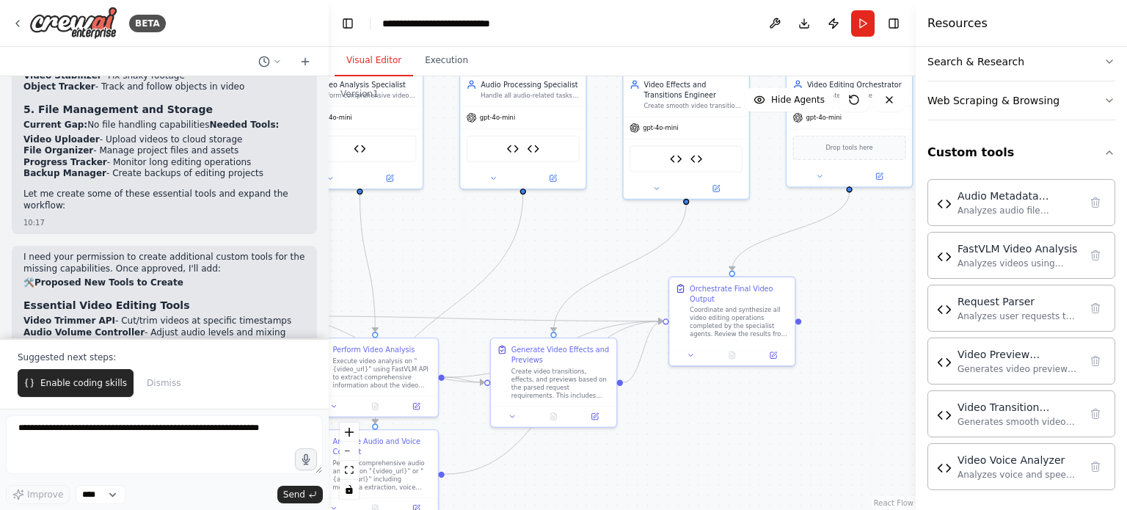
scroll to position [6363, 0]
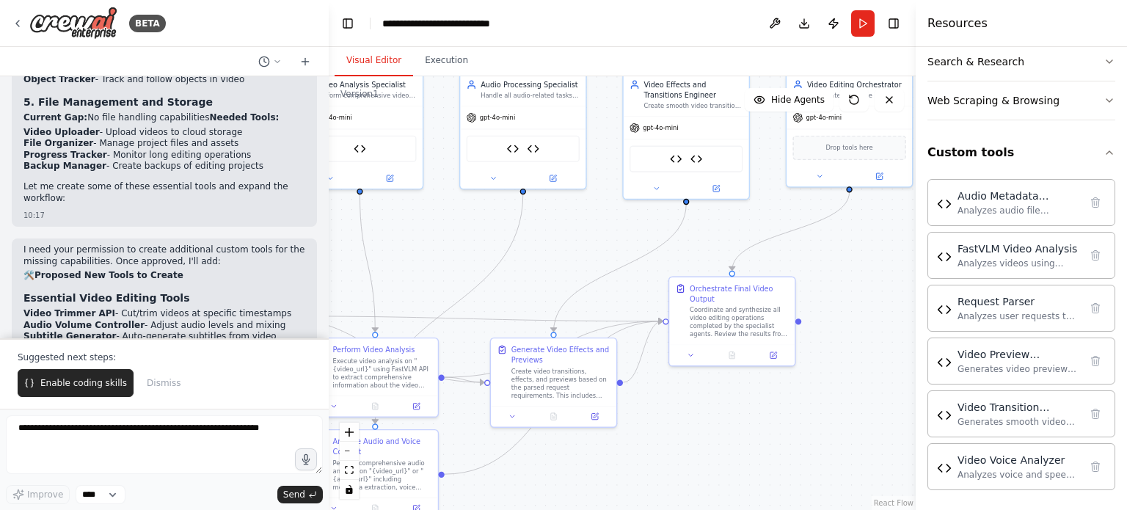
click at [120, 359] on p "Suggested next steps:" at bounding box center [164, 357] width 293 height 12
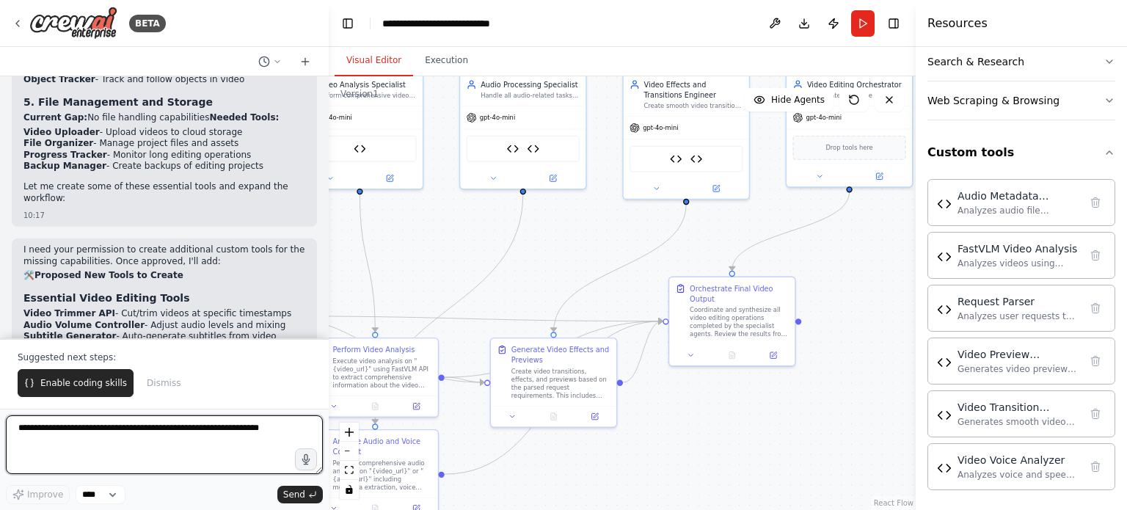
click at [124, 437] on textarea at bounding box center [164, 444] width 317 height 59
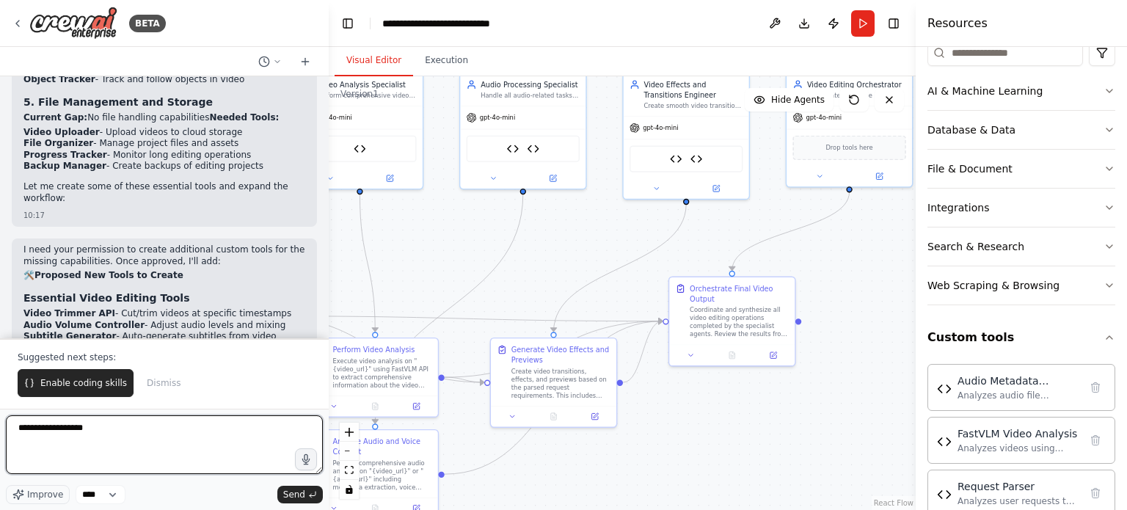
scroll to position [378, 0]
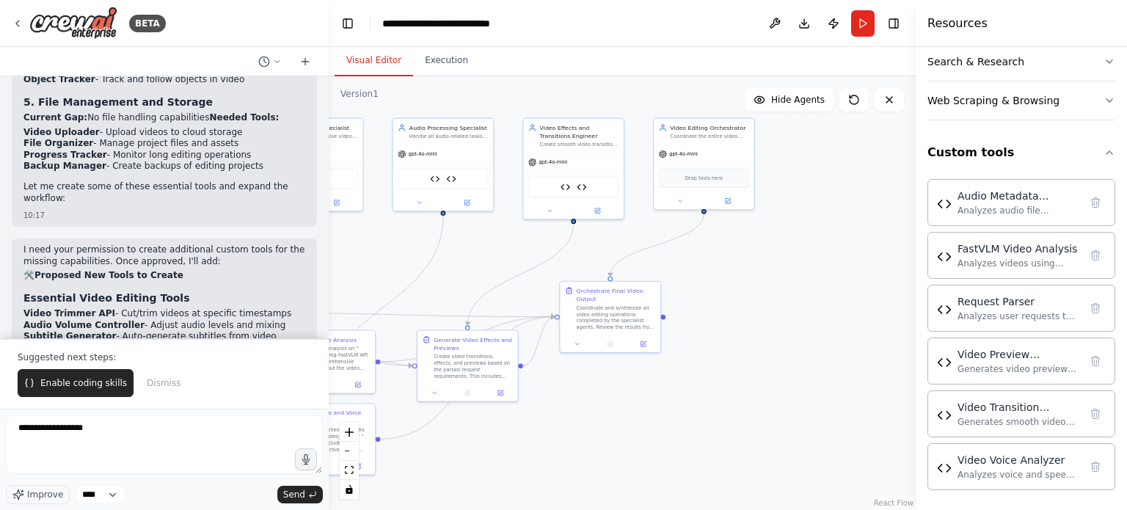
drag, startPoint x: 768, startPoint y: 431, endPoint x: 631, endPoint y: 404, distance: 139.9
click at [631, 404] on div ".deletable-edge-delete-btn { width: 20px; height: 20px; border: 0px solid #ffff…" at bounding box center [622, 293] width 587 height 434
click at [610, 302] on div "Coordinate and synthesize all video editing operations completed by the special…" at bounding box center [616, 315] width 79 height 26
click at [602, 309] on div "Coordinate and synthesize all video editing operations completed by the special…" at bounding box center [616, 315] width 79 height 26
click at [582, 342] on button at bounding box center [577, 342] width 28 height 10
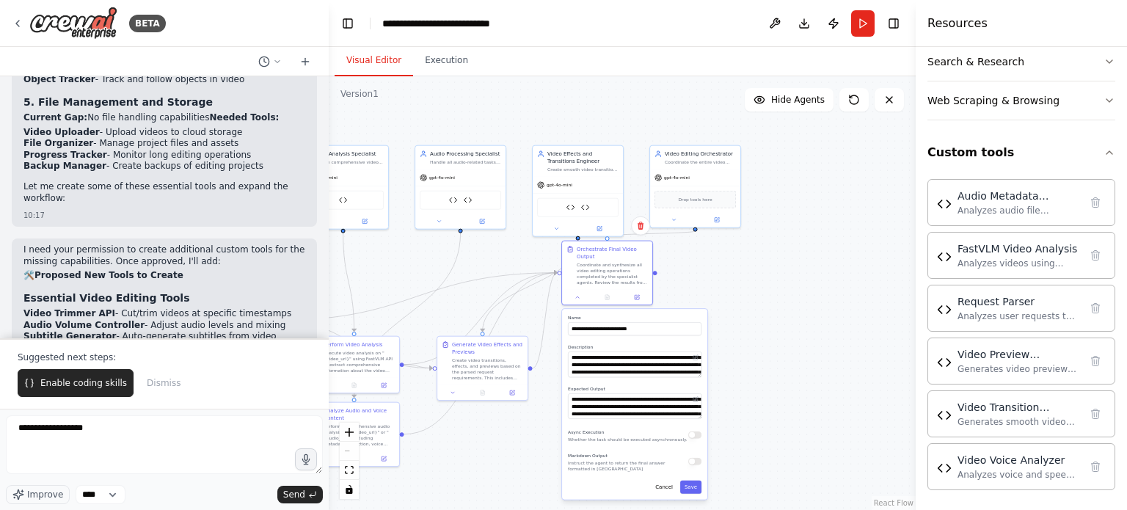
drag, startPoint x: 638, startPoint y: 473, endPoint x: 636, endPoint y: 417, distance: 55.8
click at [636, 417] on div "**********" at bounding box center [634, 404] width 145 height 191
click at [748, 430] on div ".deletable-edge-delete-btn { width: 20px; height: 20px; border: 0px solid #ffff…" at bounding box center [622, 293] width 587 height 434
click at [640, 296] on icon at bounding box center [637, 296] width 6 height 6
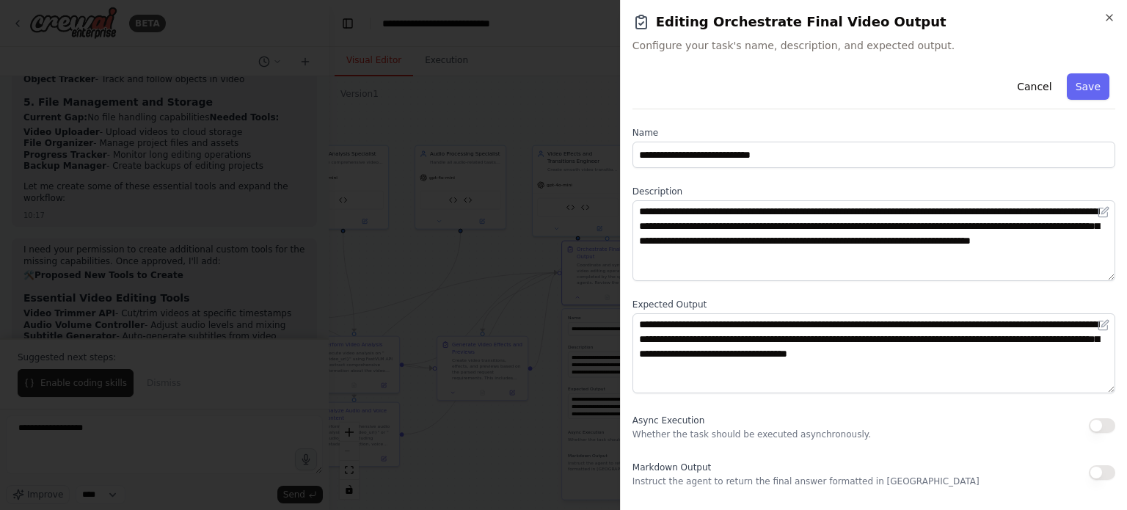
click at [553, 268] on div at bounding box center [563, 255] width 1127 height 510
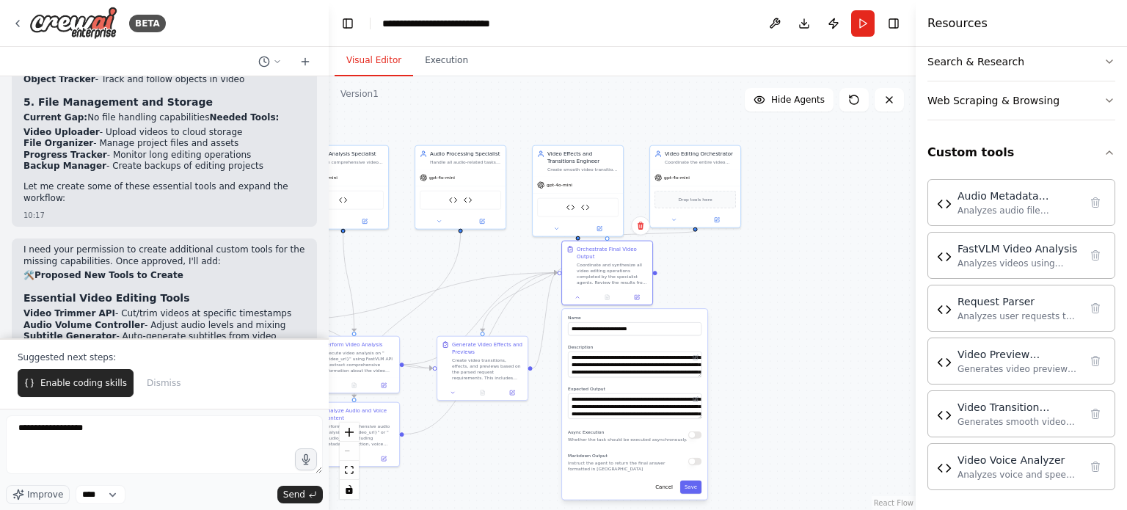
click at [489, 293] on div ".deletable-edge-delete-btn { width: 20px; height: 20px; border: 0px solid #ffff…" at bounding box center [622, 293] width 587 height 434
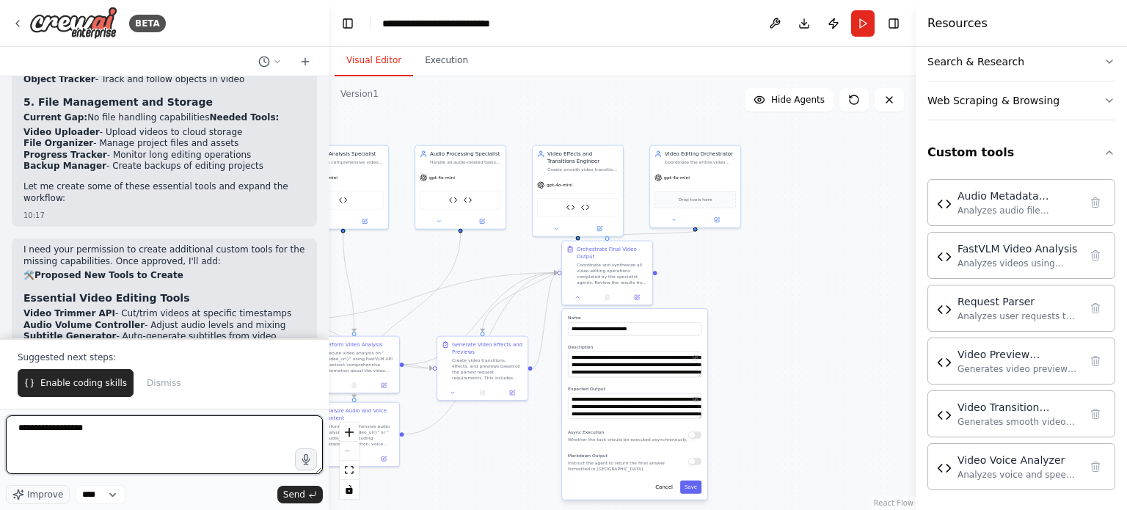
click at [143, 431] on textarea "**********" at bounding box center [164, 444] width 317 height 59
paste textarea "**********"
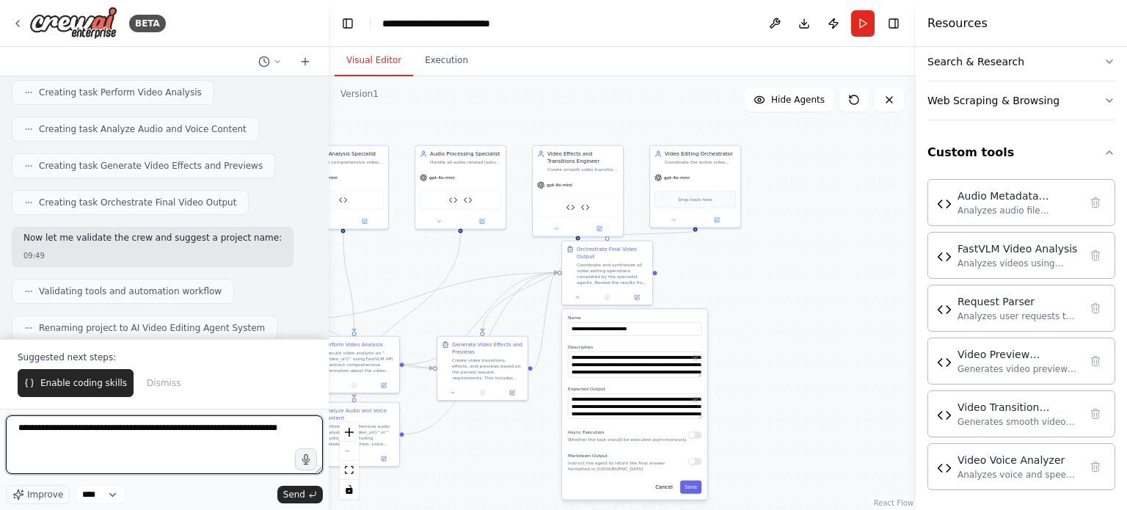
scroll to position [4300, 0]
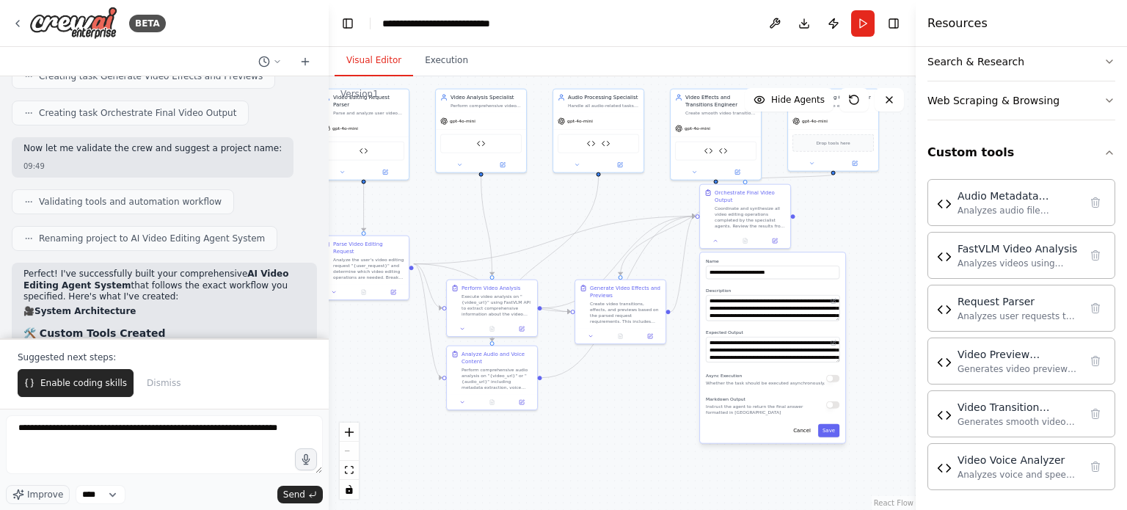
drag, startPoint x: 484, startPoint y: 263, endPoint x: 635, endPoint y: 208, distance: 160.9
click at [635, 208] on div ".deletable-edge-delete-btn { width: 20px; height: 20px; border: 0px solid #ffff…" at bounding box center [622, 293] width 587 height 434
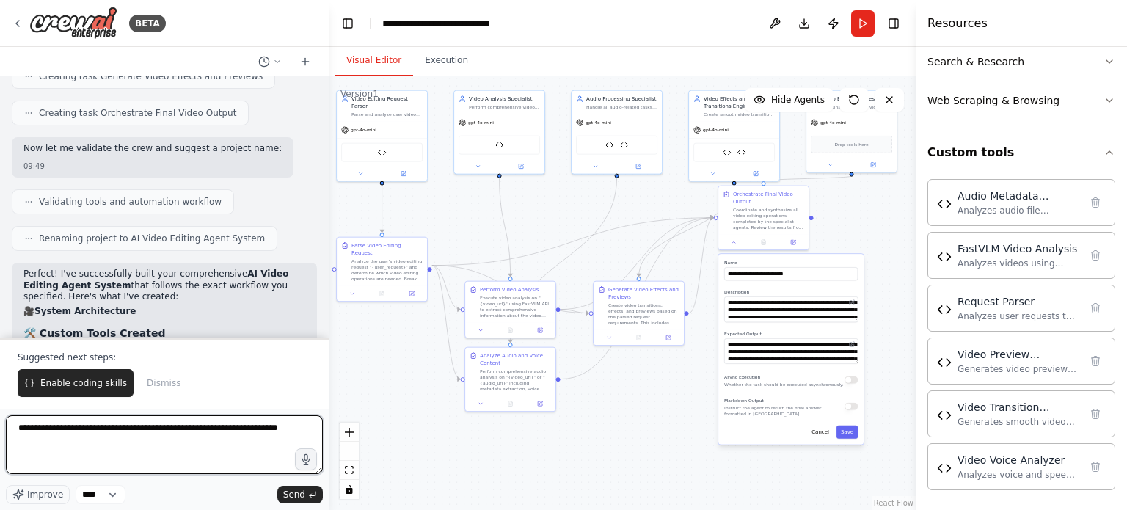
click at [285, 431] on textarea "**********" at bounding box center [164, 444] width 317 height 59
type textarea "**********"
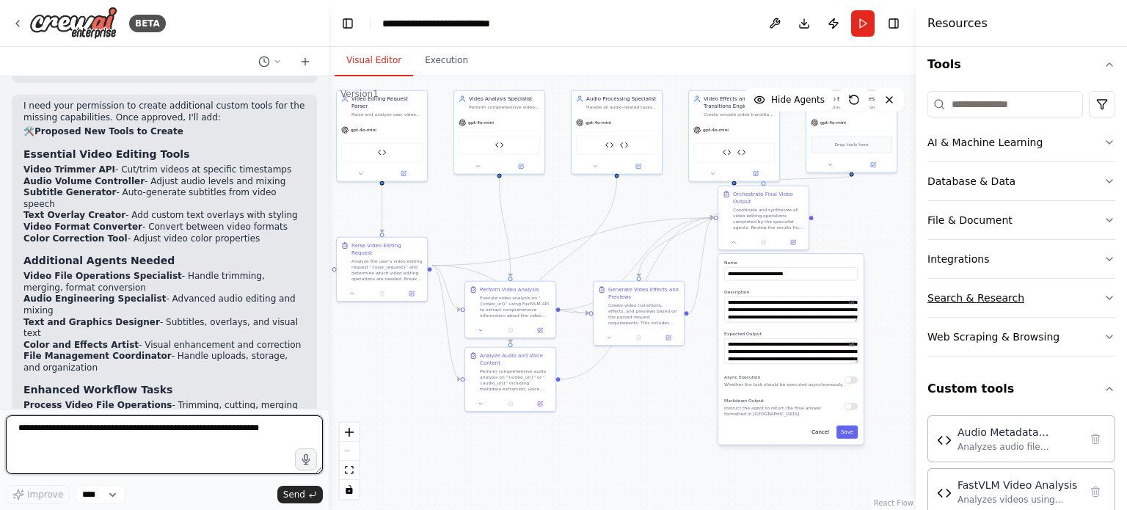
scroll to position [142, 0]
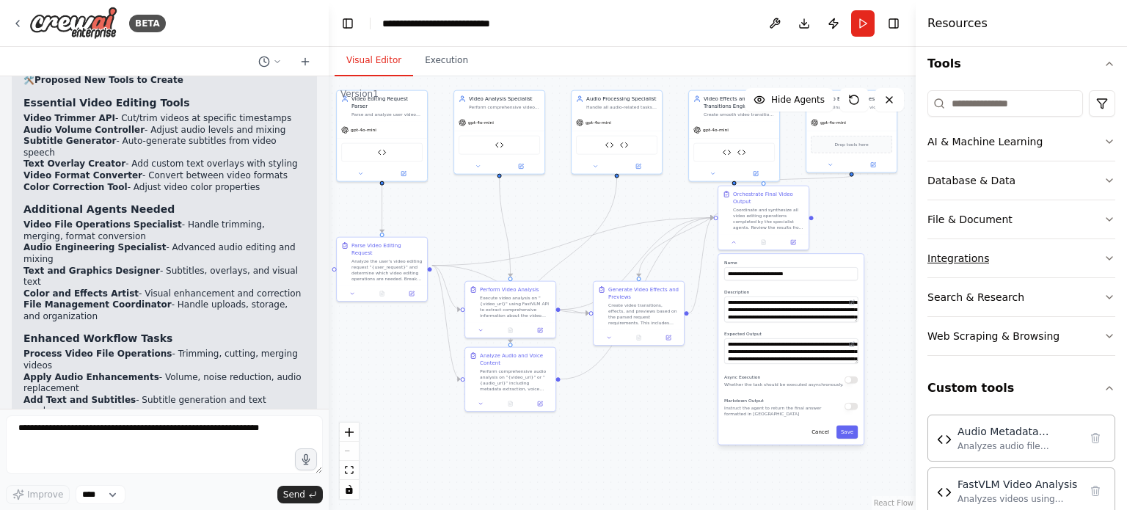
click at [1034, 246] on button "Integrations" at bounding box center [1021, 258] width 188 height 38
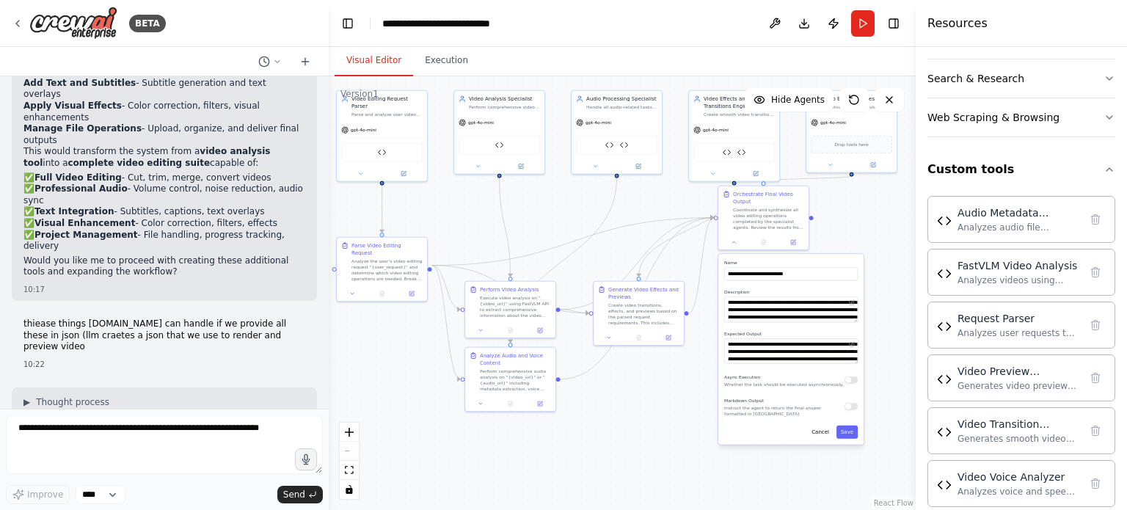
scroll to position [1493, 0]
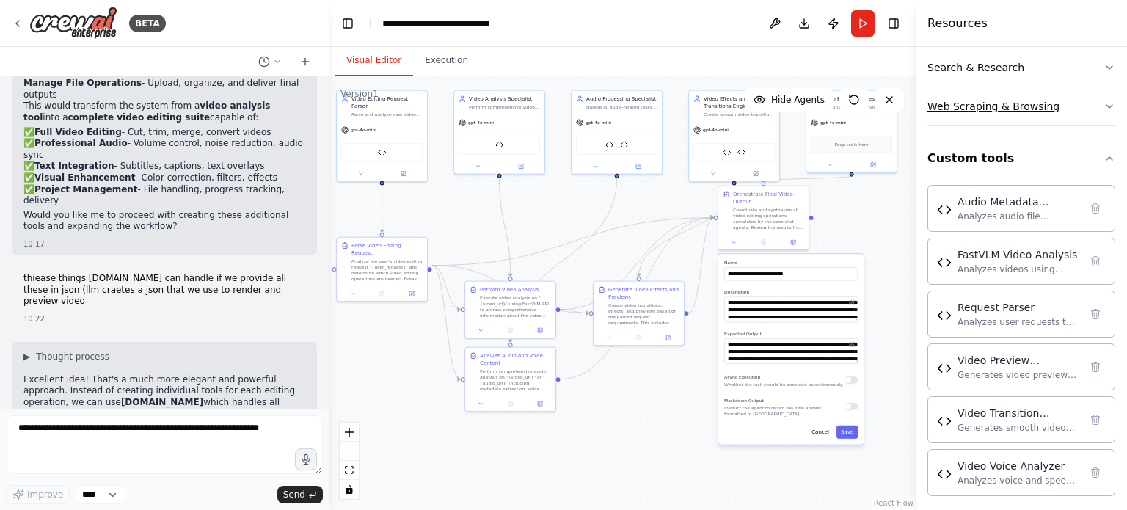
click at [1003, 87] on button "Web Scraping & Browsing" at bounding box center [1021, 106] width 188 height 38
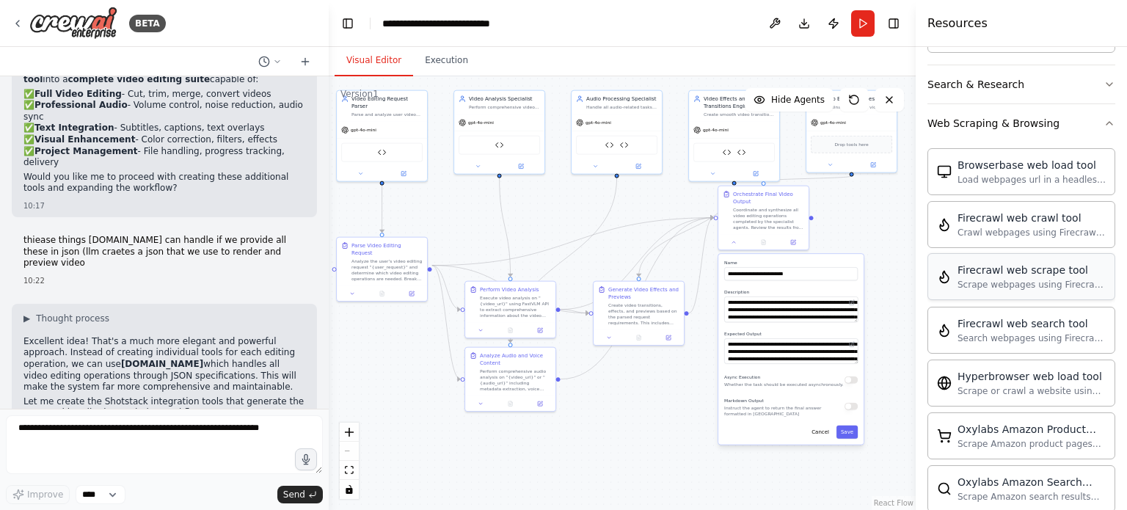
scroll to position [0, 0]
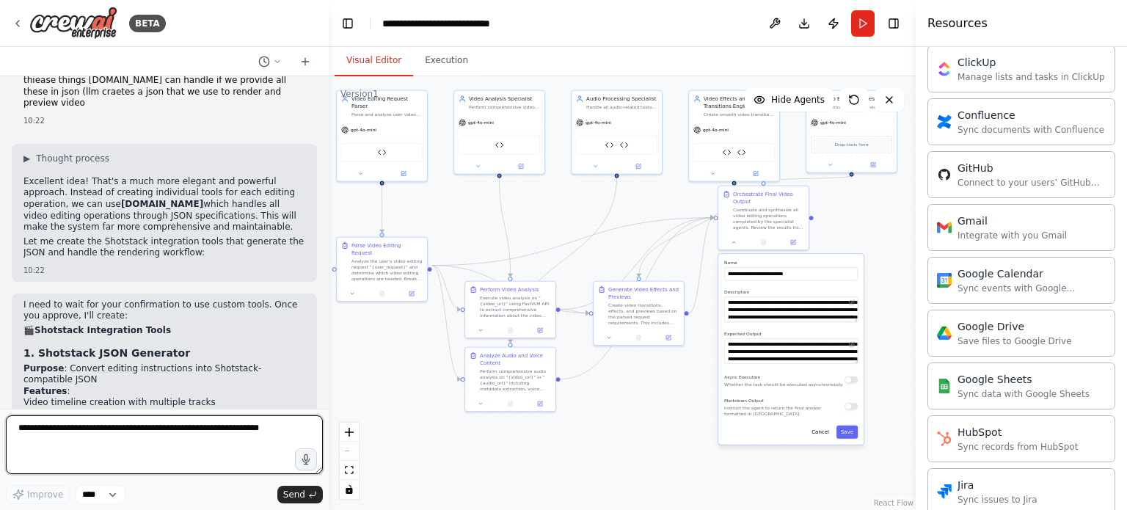
click at [228, 422] on textarea at bounding box center [164, 444] width 317 height 59
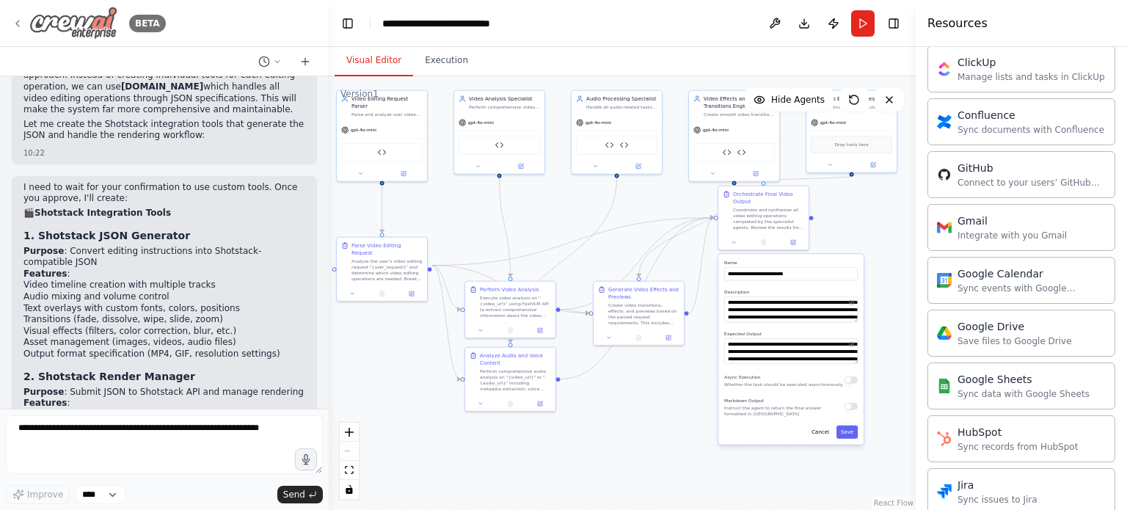
click at [18, 23] on icon at bounding box center [18, 24] width 12 height 12
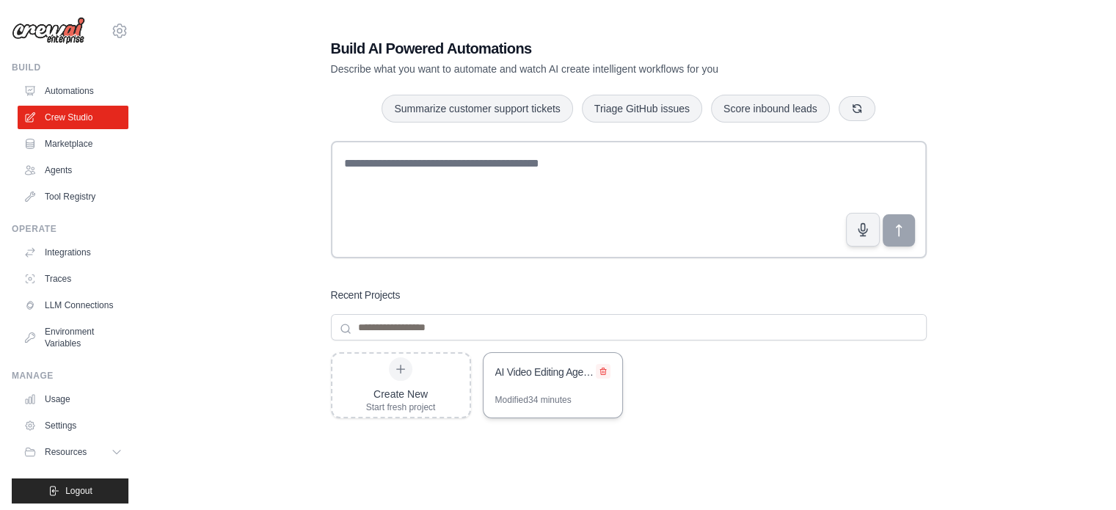
click at [599, 369] on icon at bounding box center [603, 371] width 9 height 9
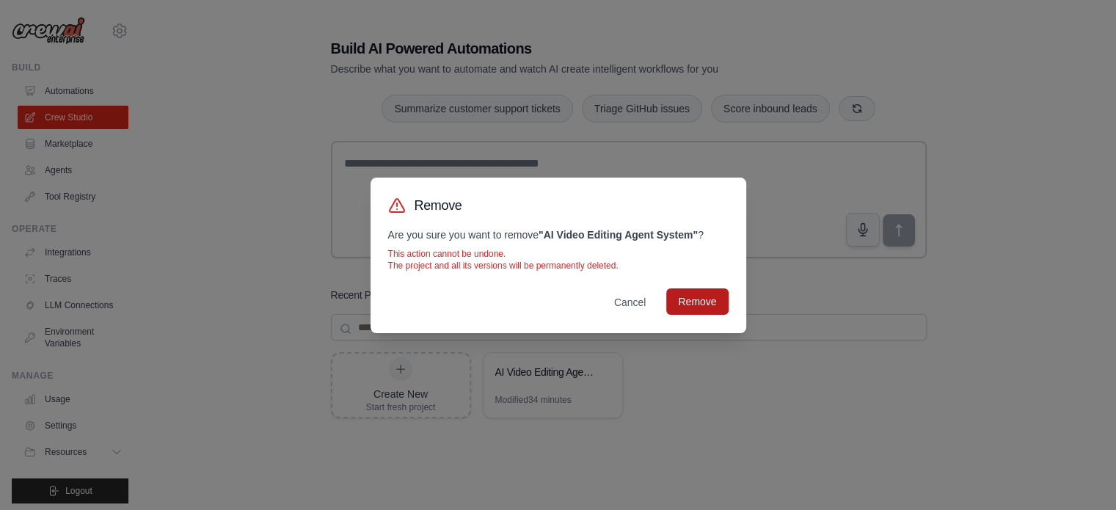
click at [702, 307] on button "Remove" at bounding box center [697, 301] width 62 height 26
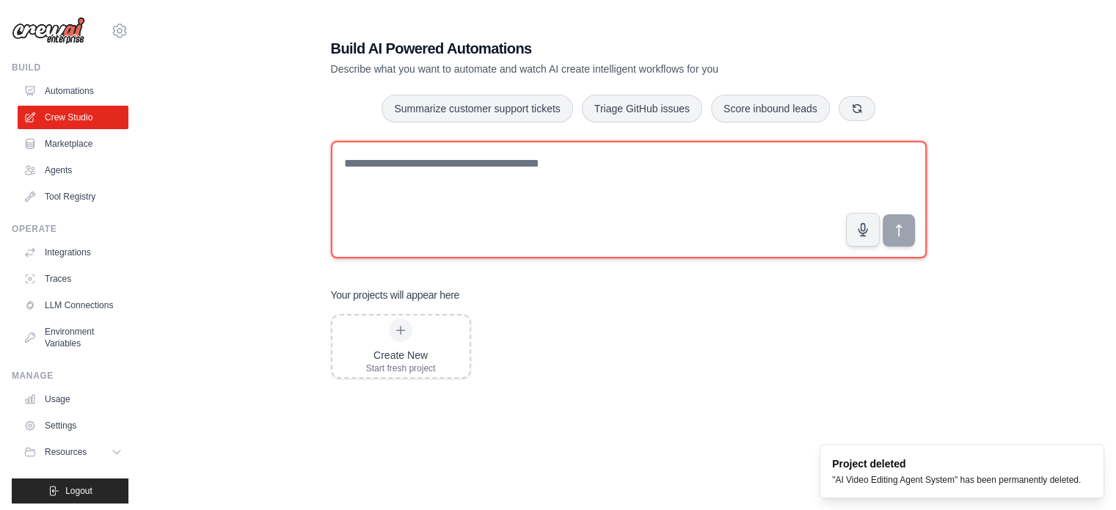
click at [464, 172] on textarea at bounding box center [629, 199] width 596 height 117
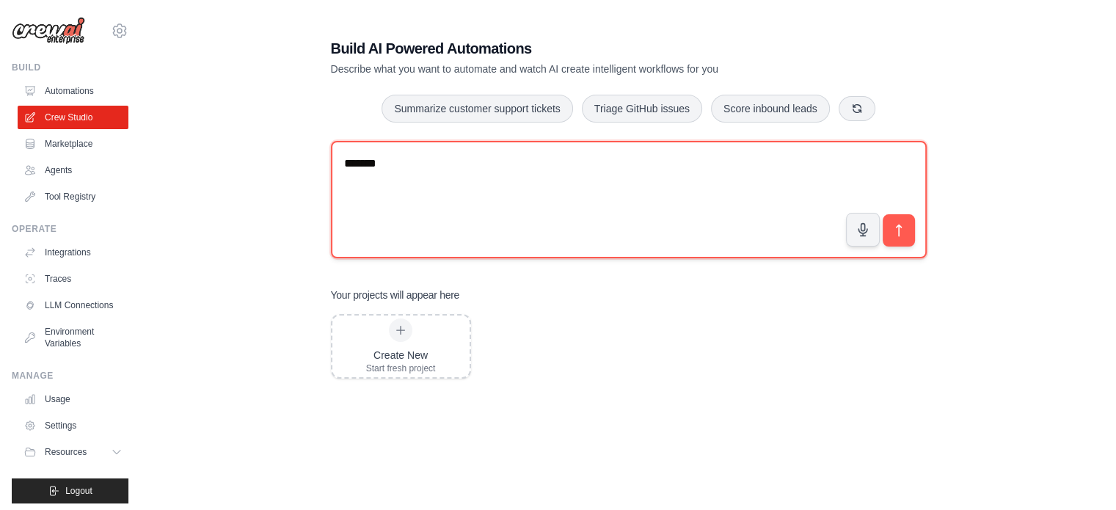
click at [469, 180] on textarea "******" at bounding box center [629, 199] width 596 height 117
click at [428, 159] on textarea "**********" at bounding box center [629, 199] width 596 height 117
drag, startPoint x: 502, startPoint y: 161, endPoint x: 461, endPoint y: 161, distance: 41.1
click at [461, 161] on textarea "**********" at bounding box center [629, 199] width 596 height 117
paste textarea "**********"
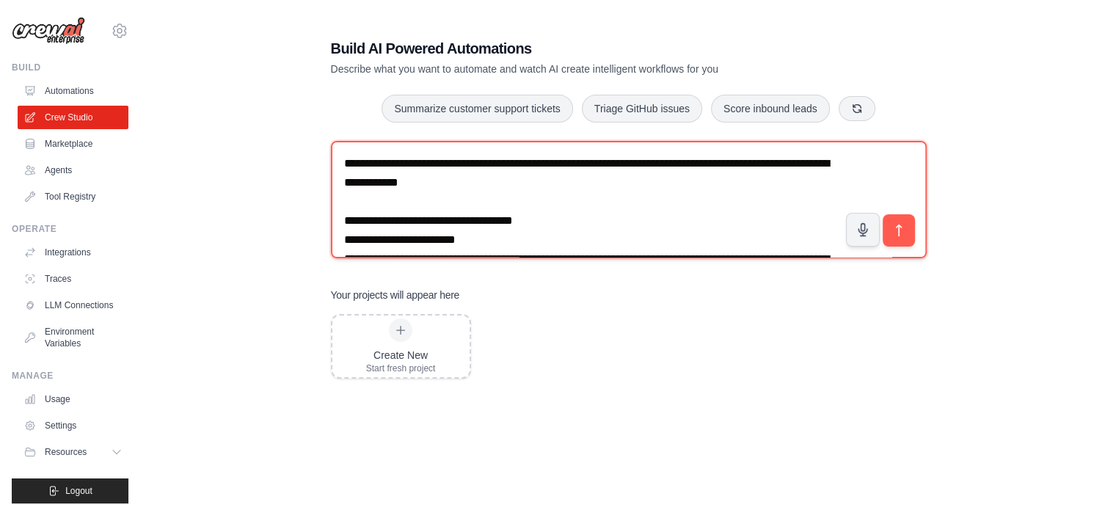
scroll to position [103, 0]
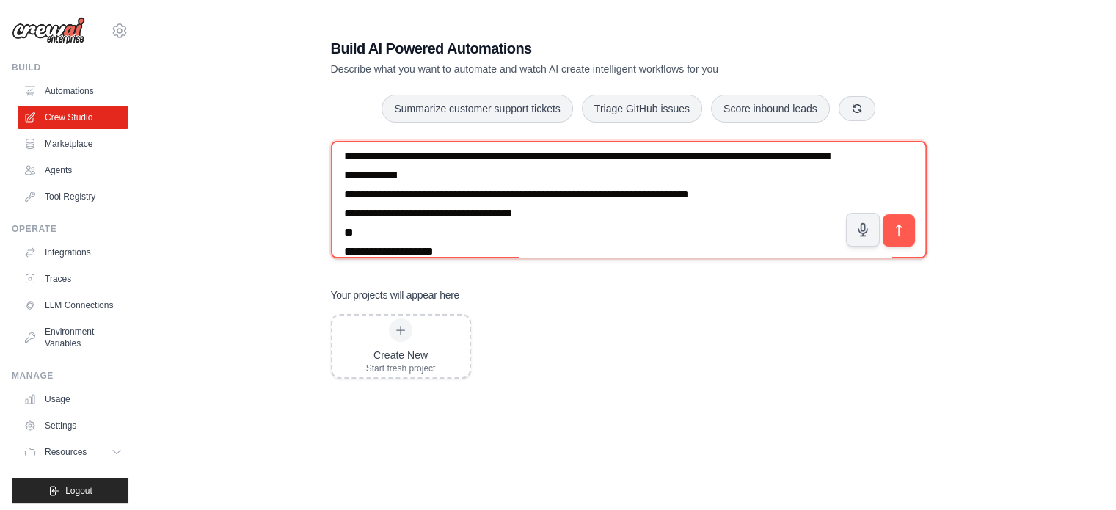
type textarea "**********"
